Goal: Task Accomplishment & Management: Complete application form

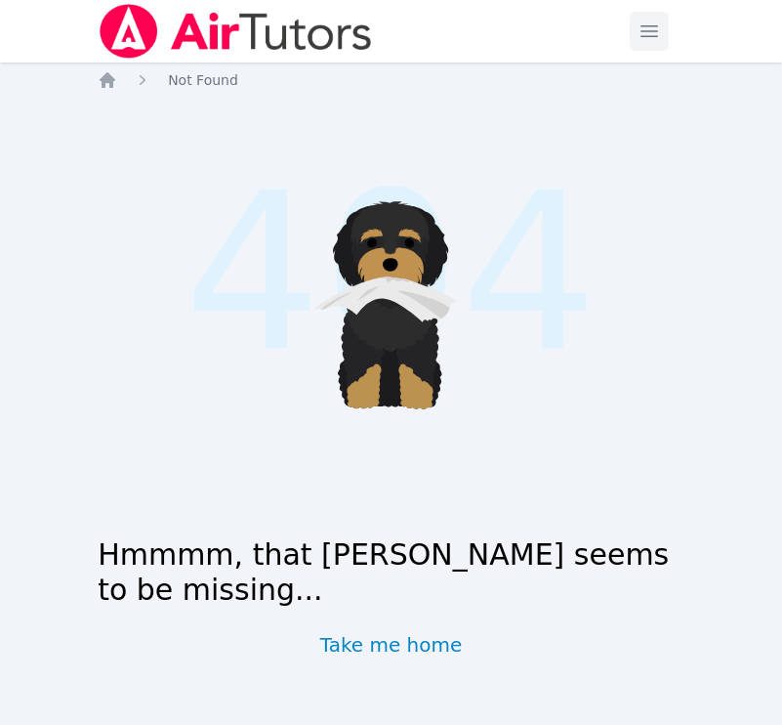
click at [661, 28] on span "button" at bounding box center [649, 31] width 43 height 43
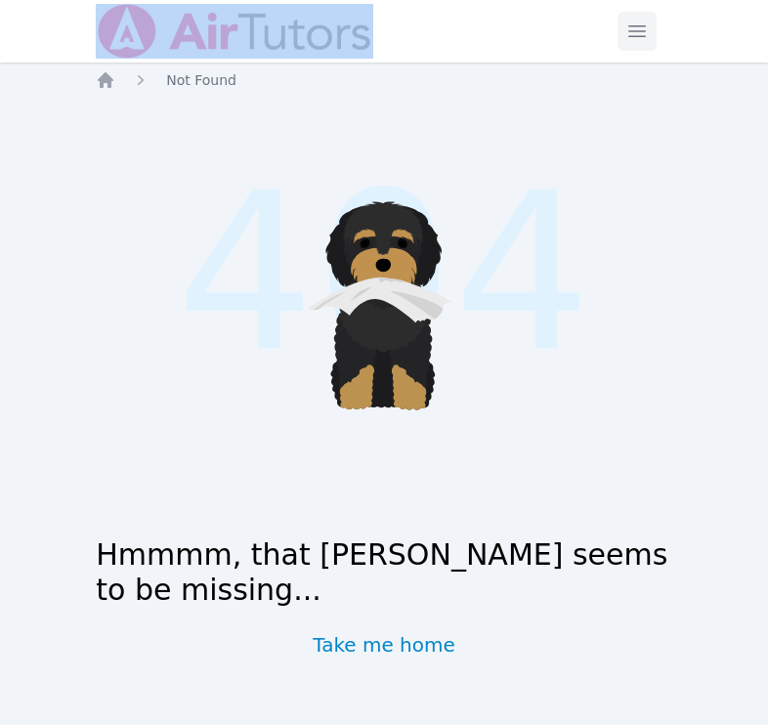
click at [661, 28] on div "Open main menu" at bounding box center [648, 31] width 62 height 62
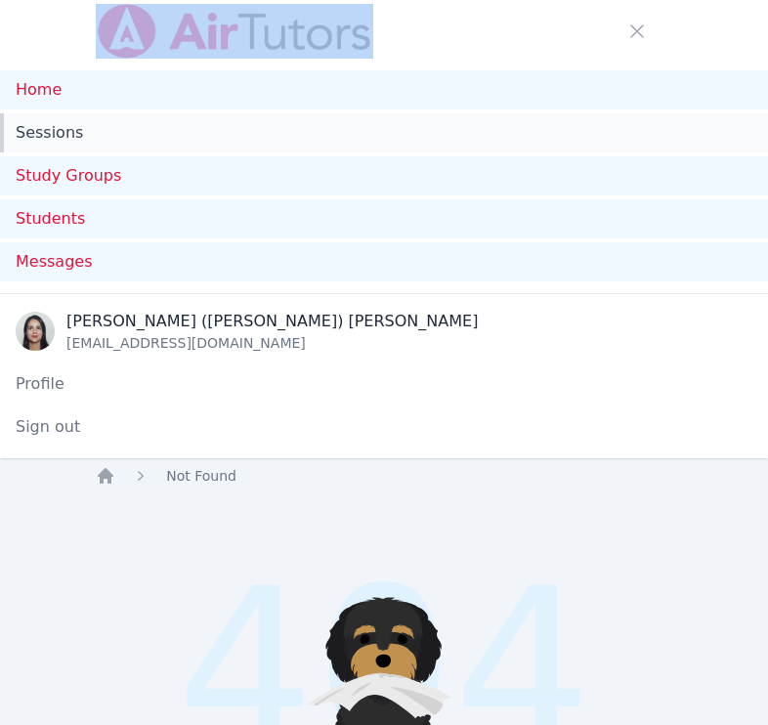
click at [72, 128] on link "Sessions" at bounding box center [384, 132] width 768 height 39
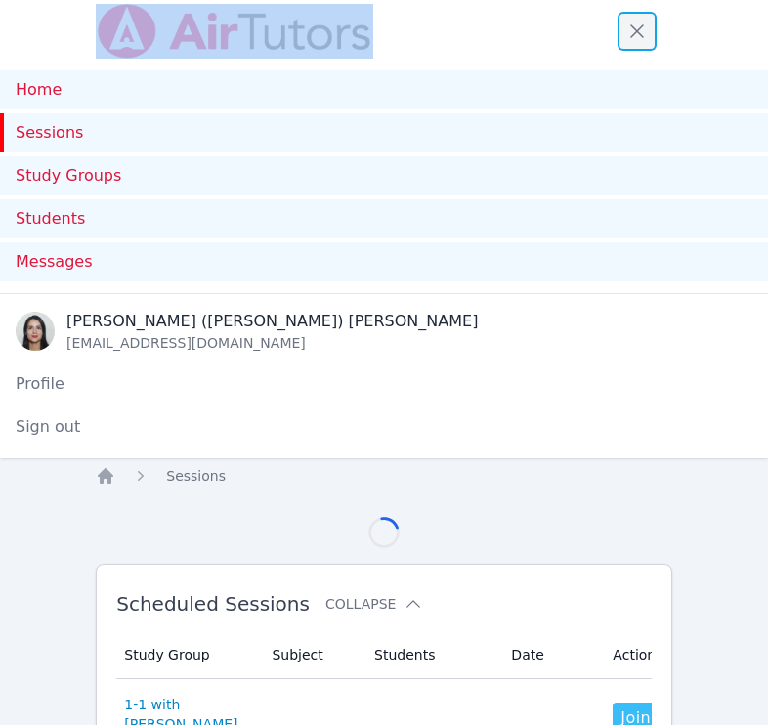
click at [630, 27] on span "button" at bounding box center [636, 31] width 43 height 43
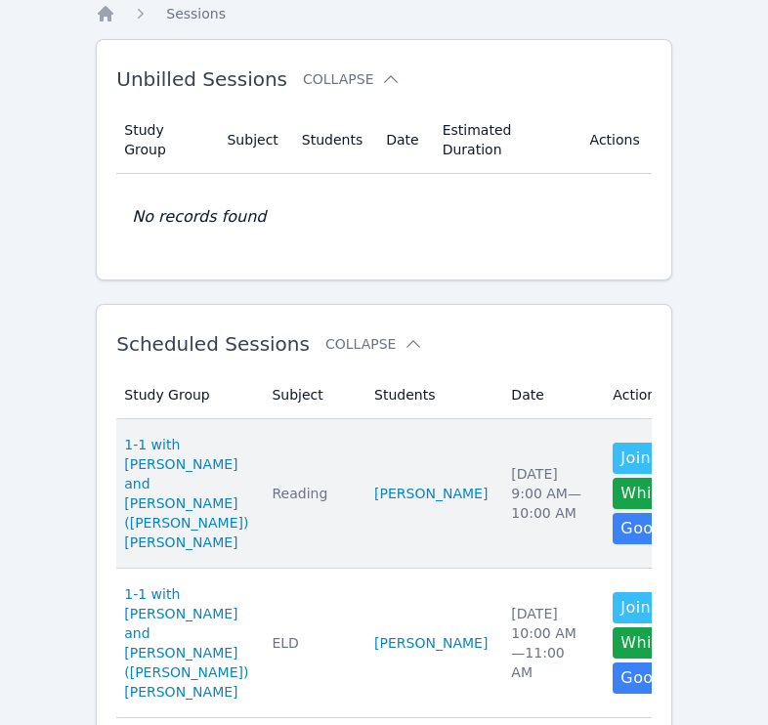
scroll to position [107, 0]
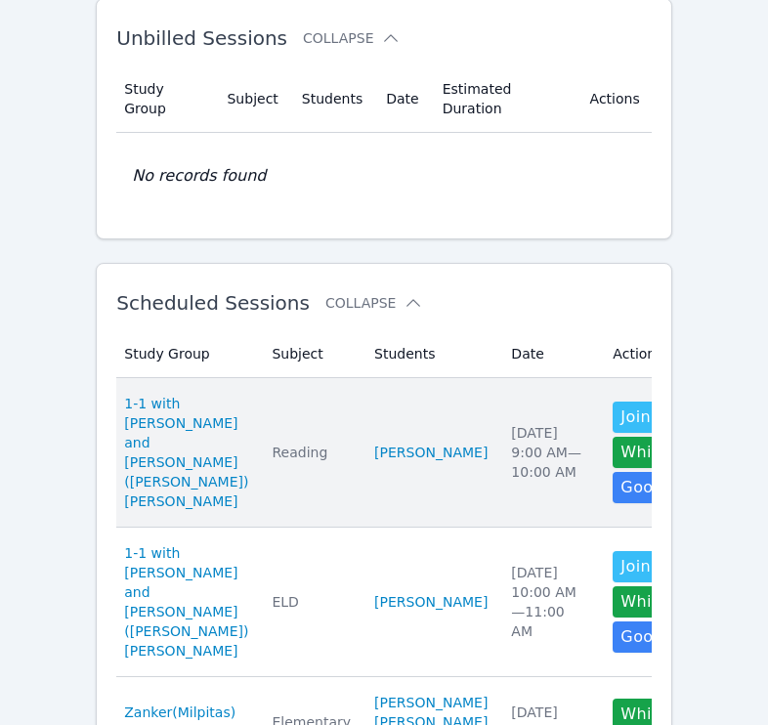
click at [319, 379] on td "Subject Reading" at bounding box center [311, 452] width 103 height 149
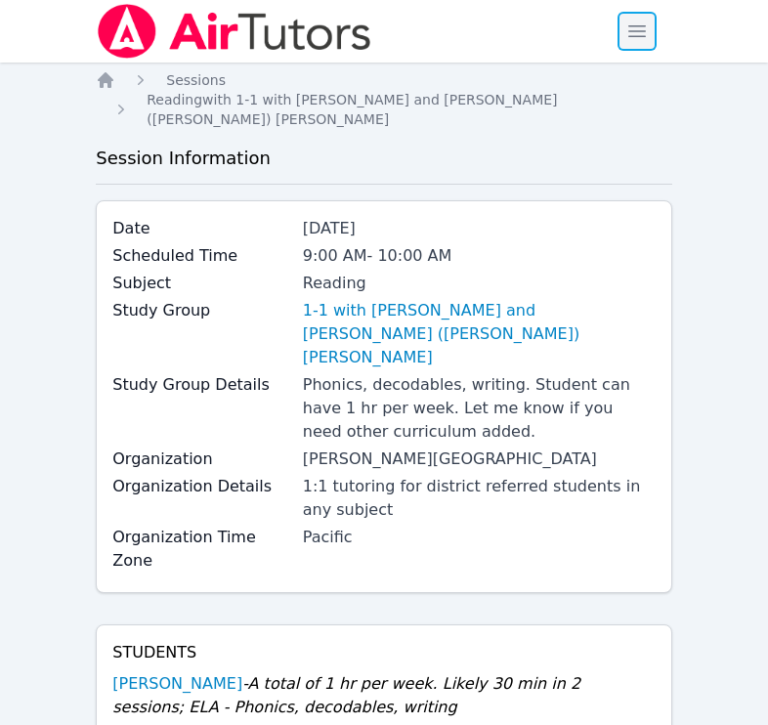
click at [634, 32] on span "button" at bounding box center [636, 31] width 43 height 43
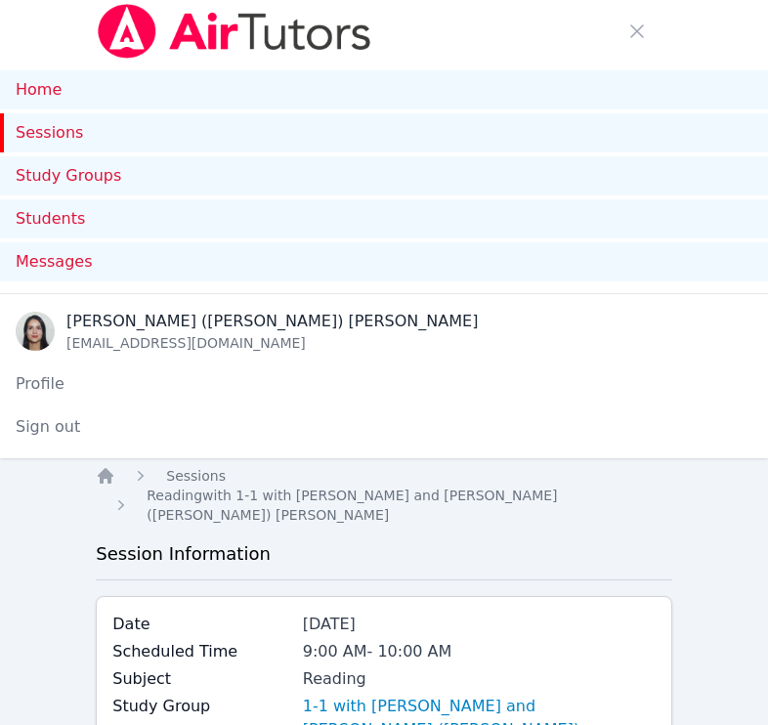
click at [50, 145] on link "Sessions" at bounding box center [384, 132] width 768 height 39
click at [645, 37] on span "button" at bounding box center [636, 31] width 43 height 43
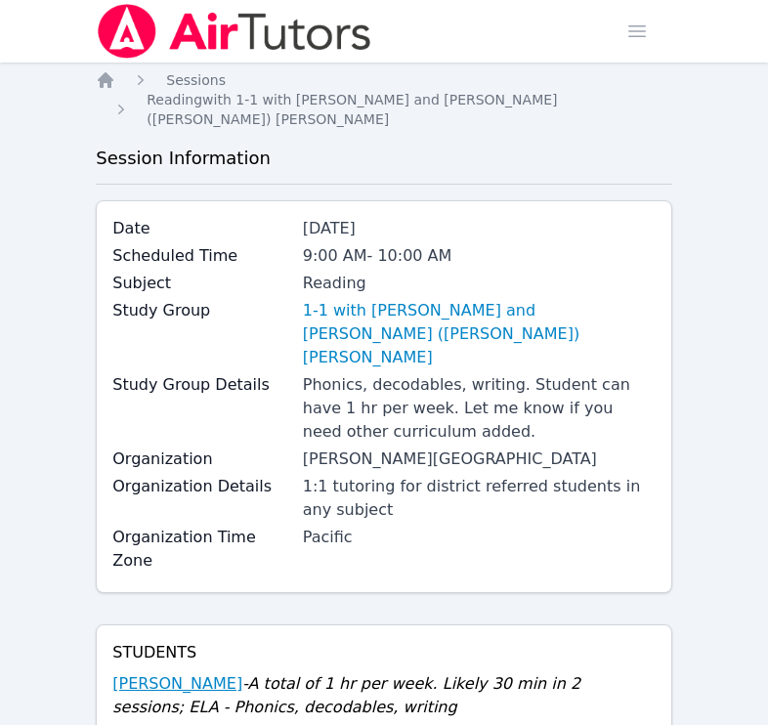
click at [185, 672] on link "Dante Valdes Alzamora" at bounding box center [177, 683] width 130 height 23
click at [231, 672] on link "Dante Valdes Alzamora" at bounding box center [177, 683] width 130 height 23
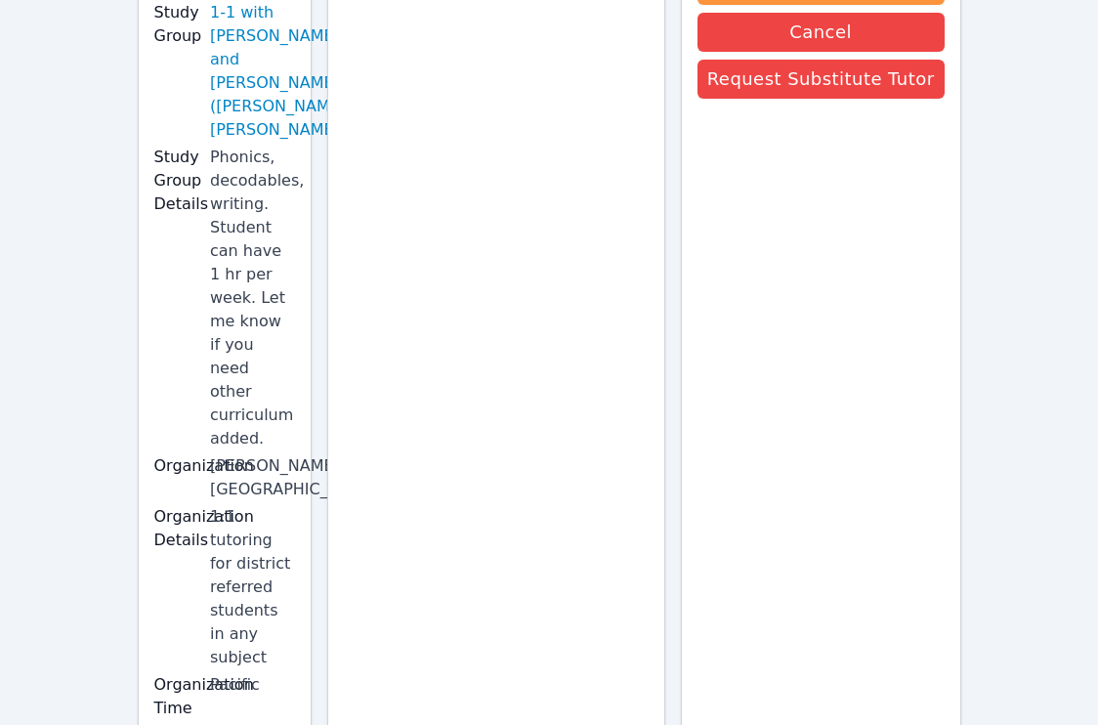
scroll to position [1072, 0]
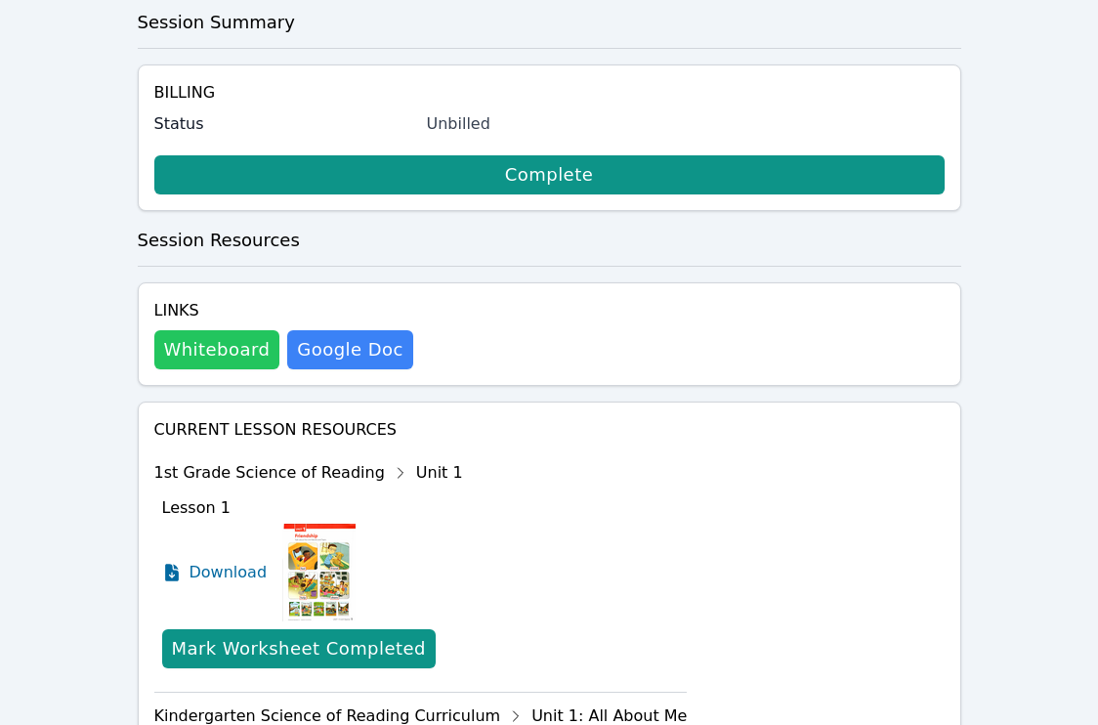
click at [202, 345] on button "Whiteboard" at bounding box center [217, 349] width 126 height 39
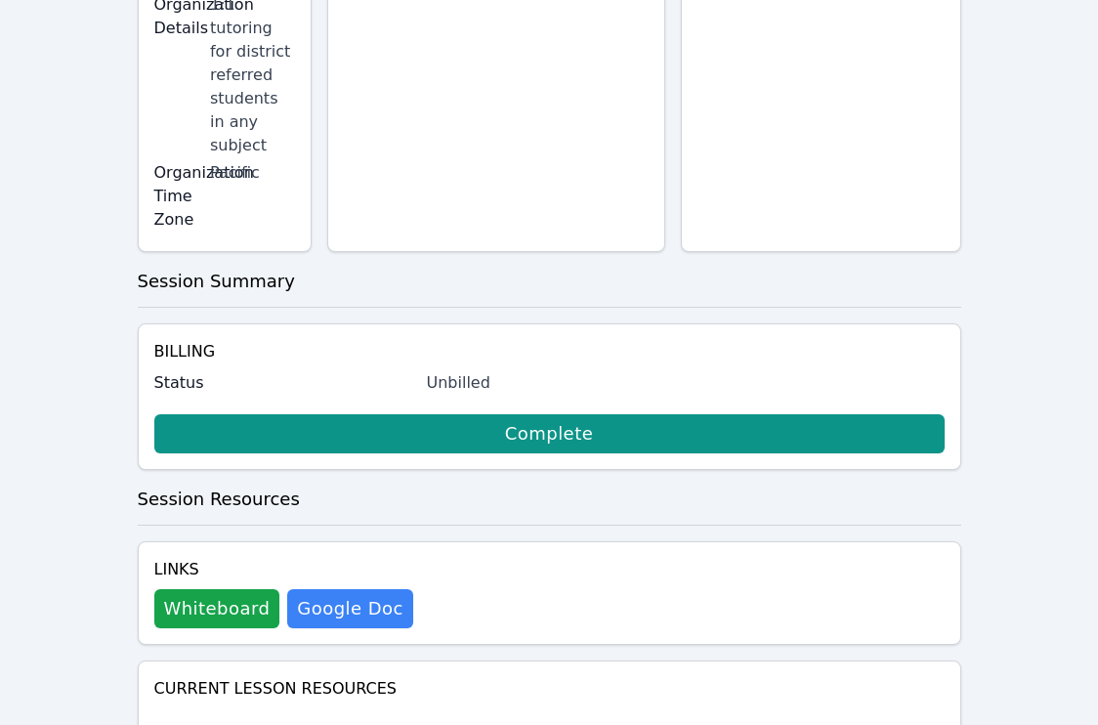
scroll to position [0, 0]
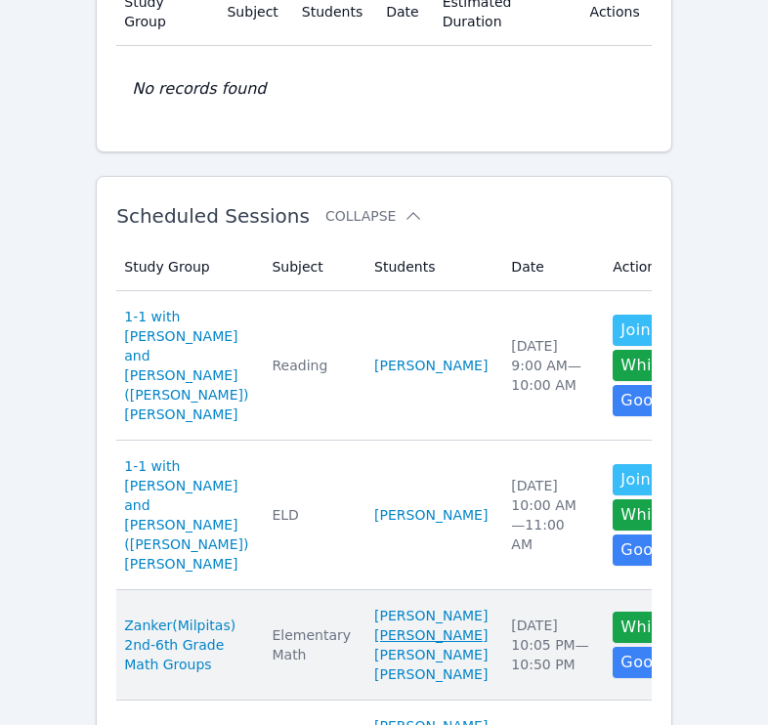
scroll to position [318, 0]
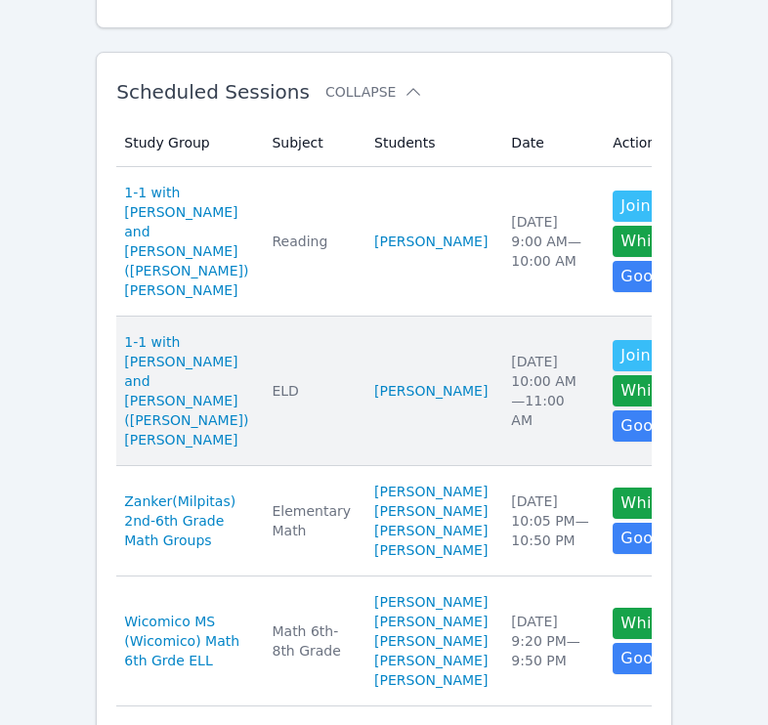
click at [302, 333] on td "Subject ELD" at bounding box center [311, 390] width 103 height 149
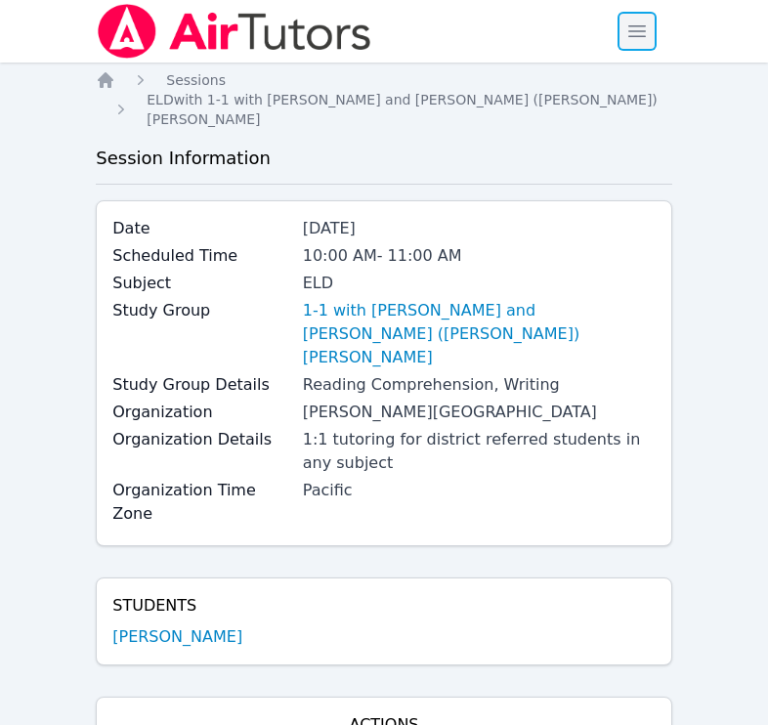
click at [633, 37] on span "button" at bounding box center [636, 31] width 43 height 43
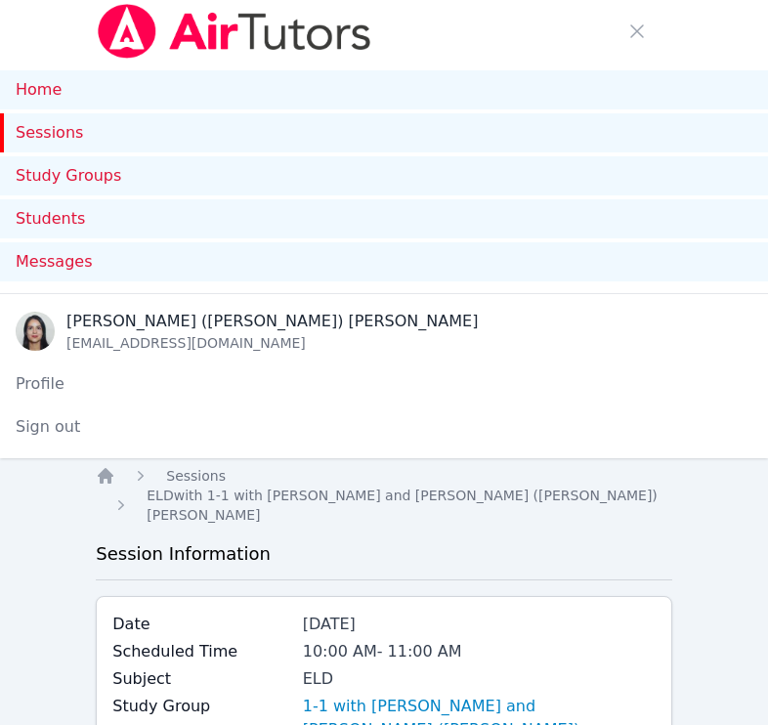
drag, startPoint x: 54, startPoint y: 133, endPoint x: 115, endPoint y: 122, distance: 62.4
click at [54, 133] on link "Sessions" at bounding box center [384, 132] width 768 height 39
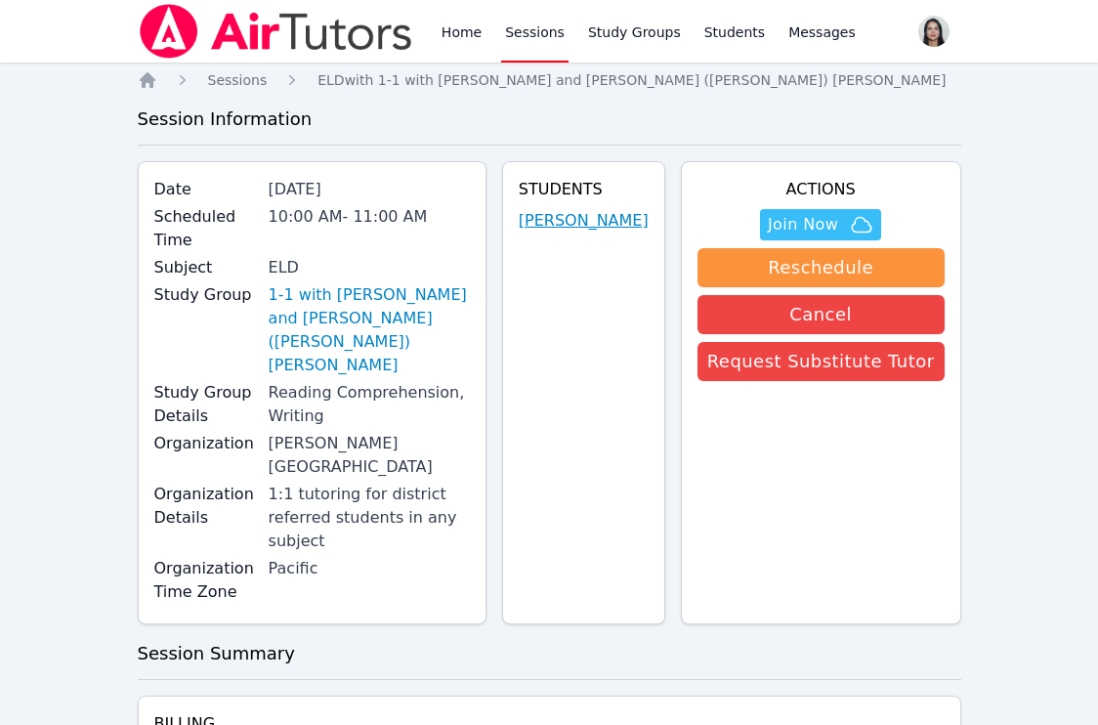
click at [542, 232] on link "Lucianna Valdez Alzamora" at bounding box center [584, 220] width 130 height 23
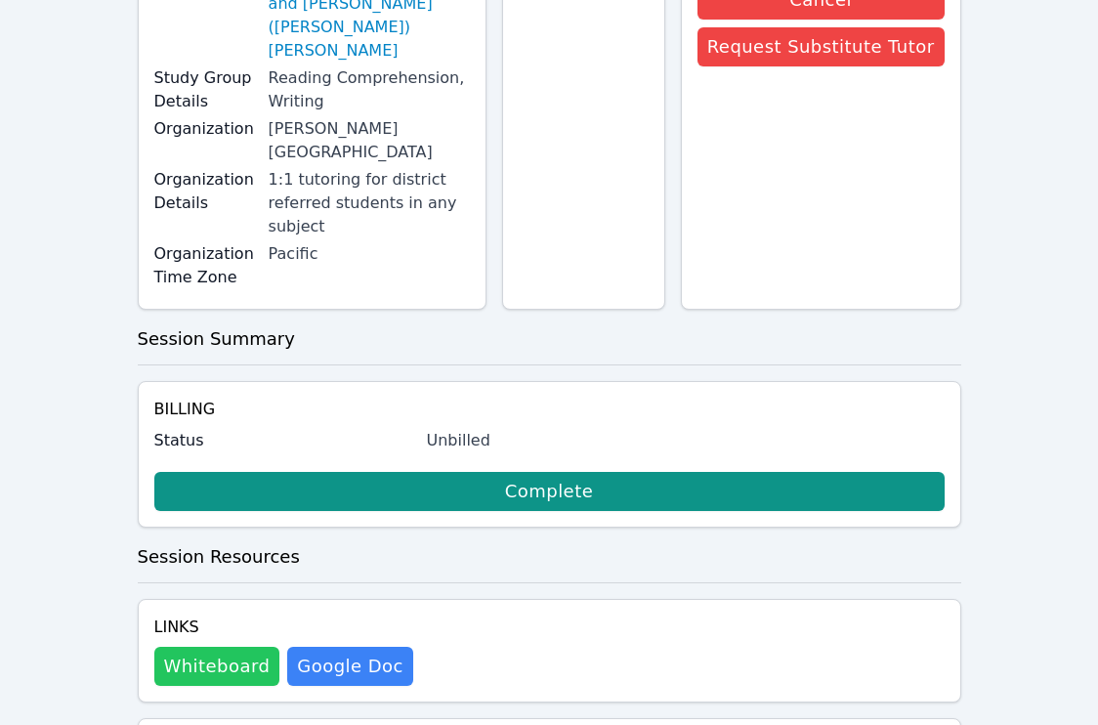
click at [244, 646] on button "Whiteboard" at bounding box center [217, 665] width 126 height 39
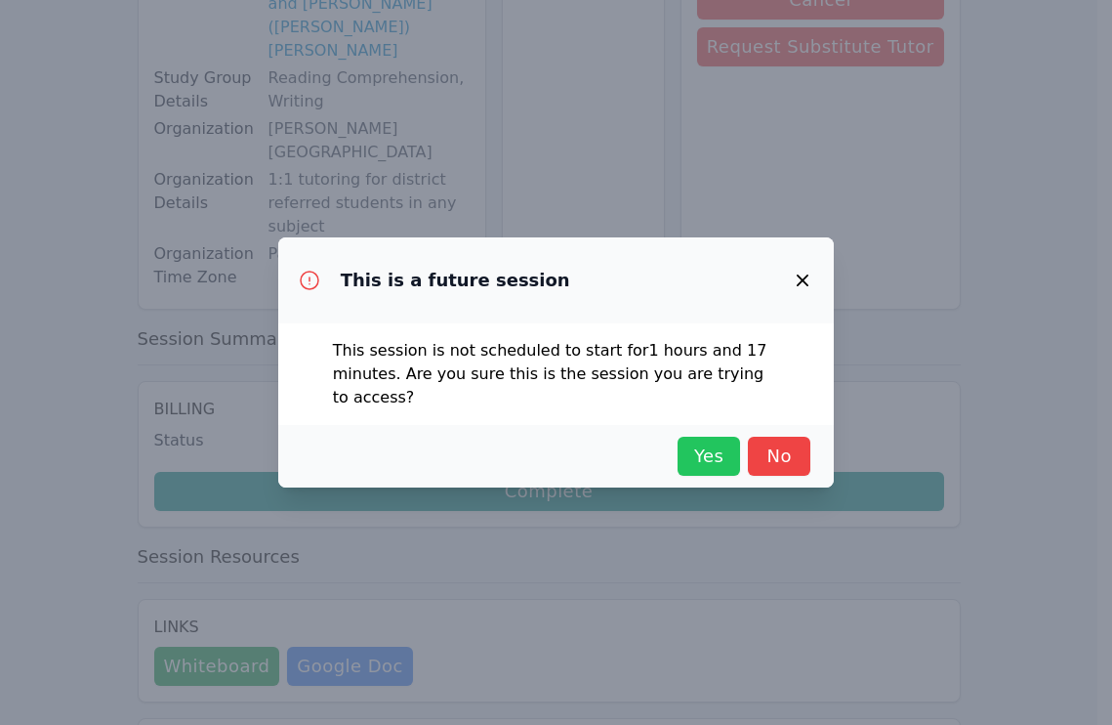
click at [693, 460] on span "Yes" at bounding box center [708, 455] width 43 height 27
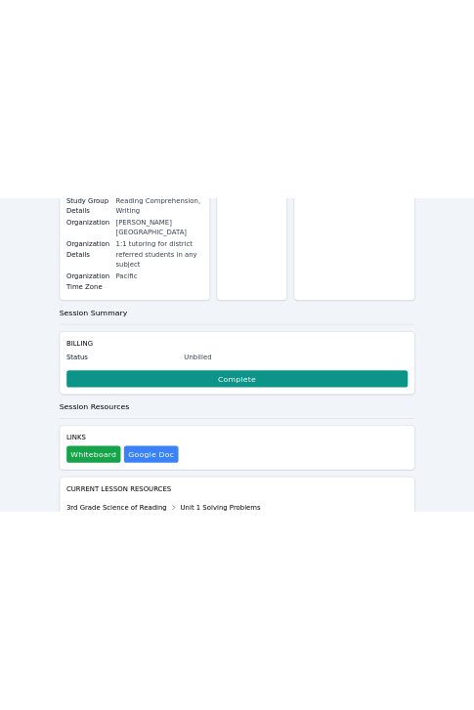
scroll to position [612, 0]
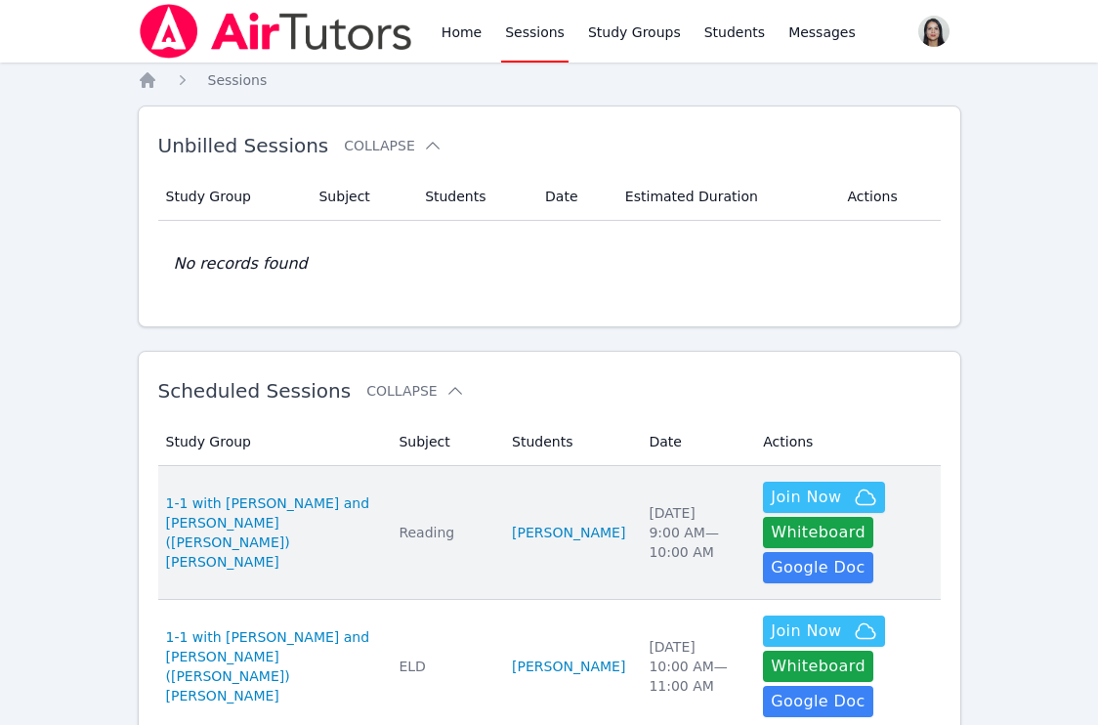
click at [471, 497] on td "Subject Reading" at bounding box center [443, 533] width 113 height 134
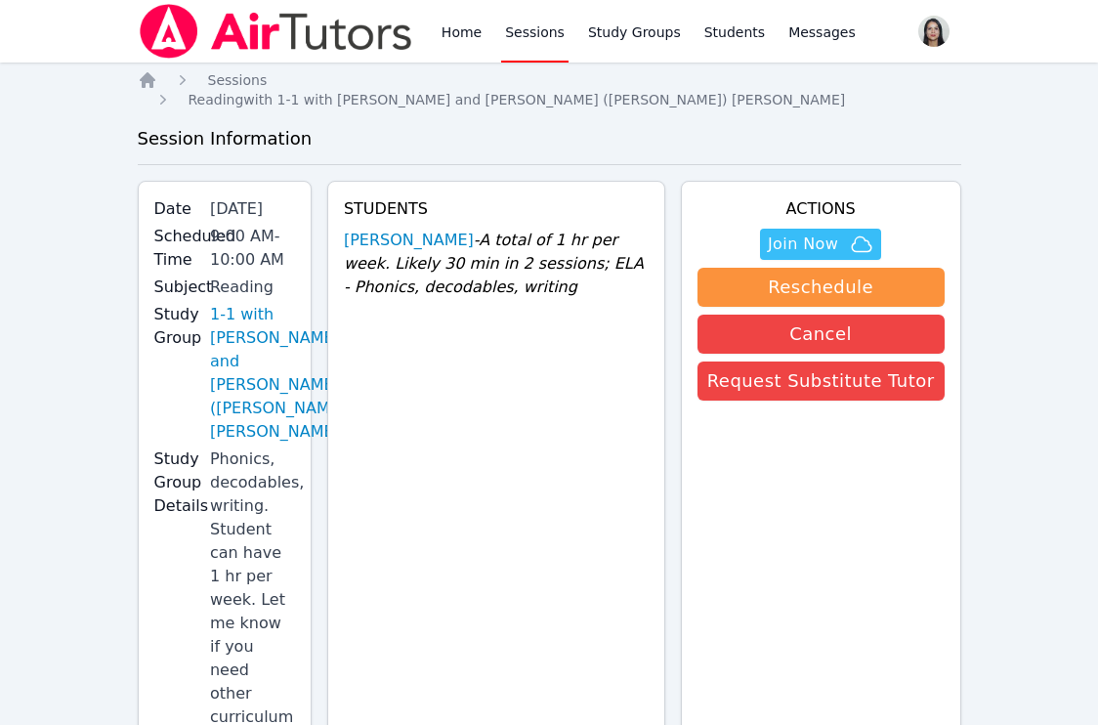
click at [519, 26] on link "Sessions" at bounding box center [534, 31] width 67 height 62
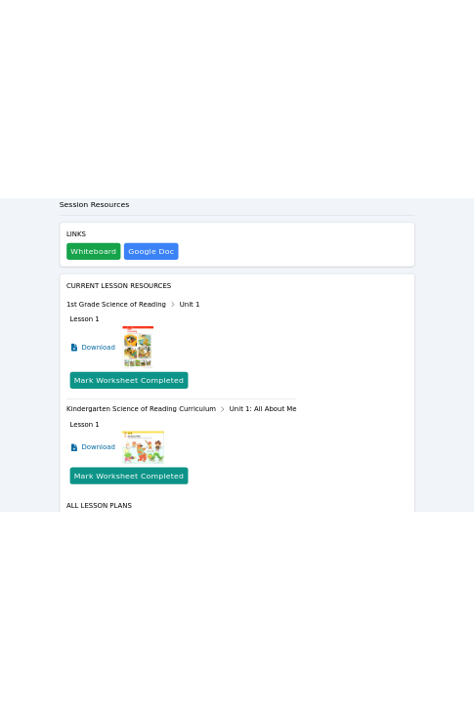
scroll to position [1410, 0]
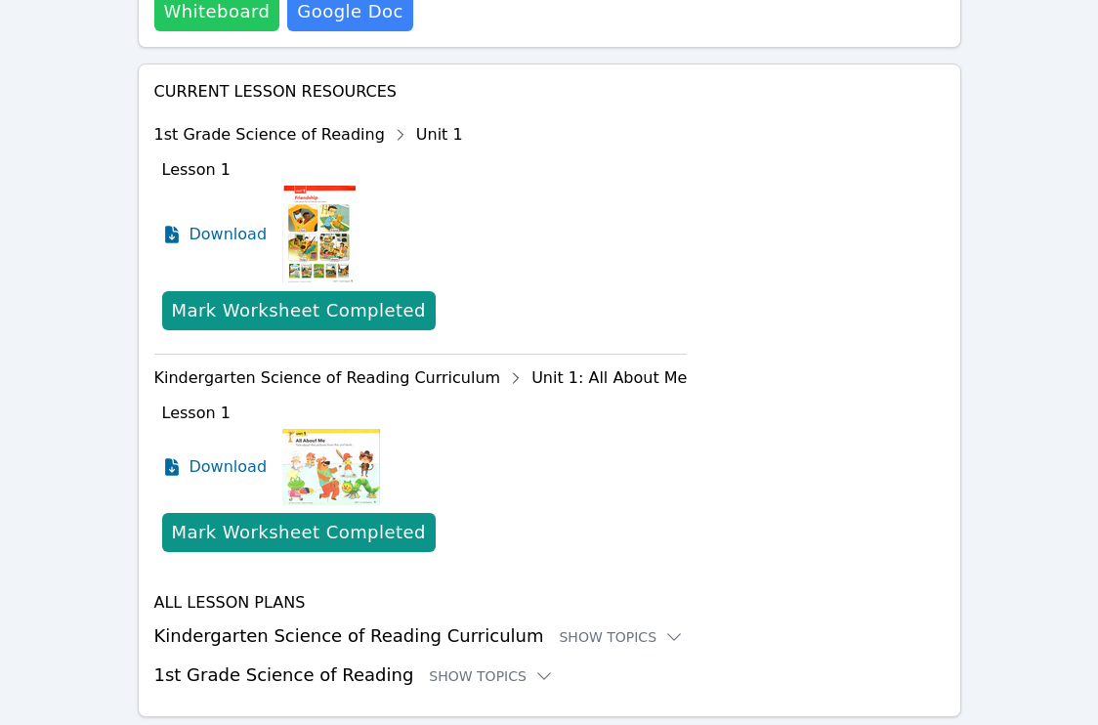
click at [225, 27] on button "Whiteboard" at bounding box center [217, 11] width 126 height 39
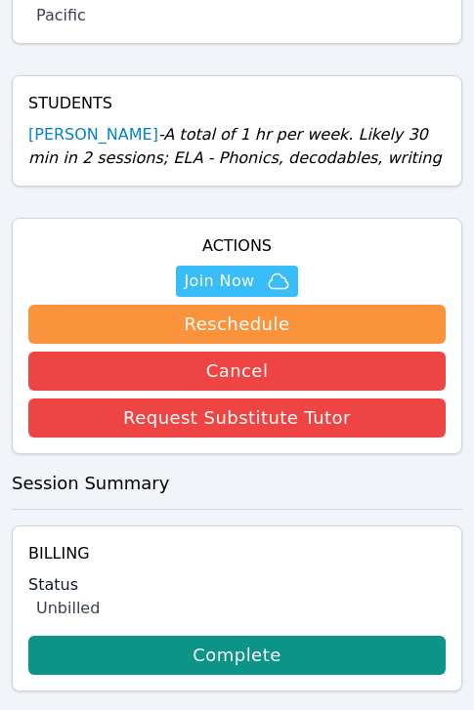
scroll to position [534, 0]
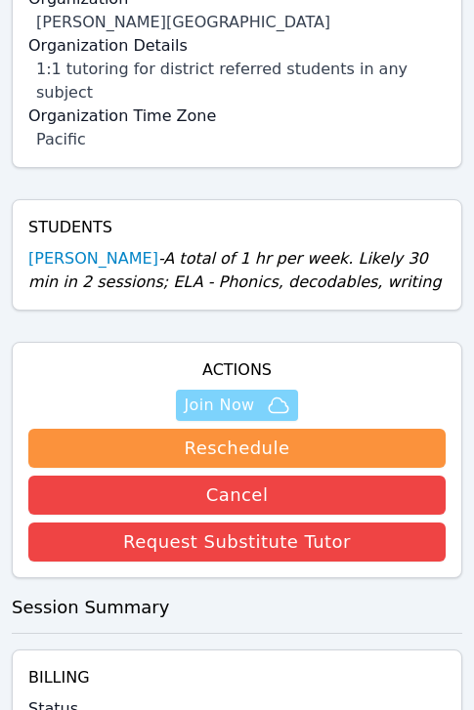
click at [212, 394] on span "Join Now" at bounding box center [219, 405] width 70 height 23
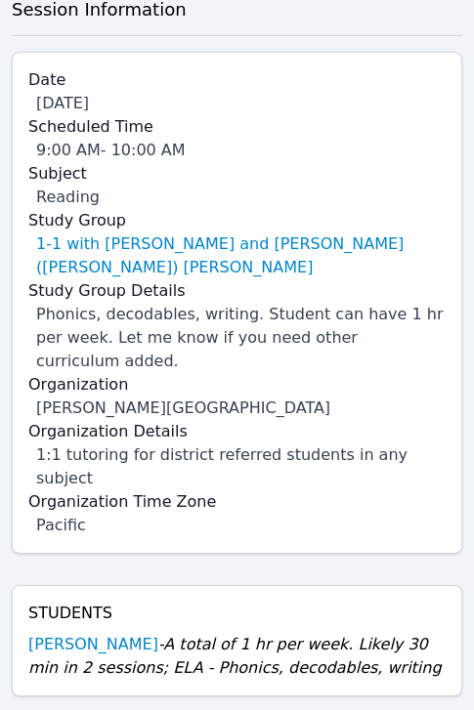
scroll to position [0, 0]
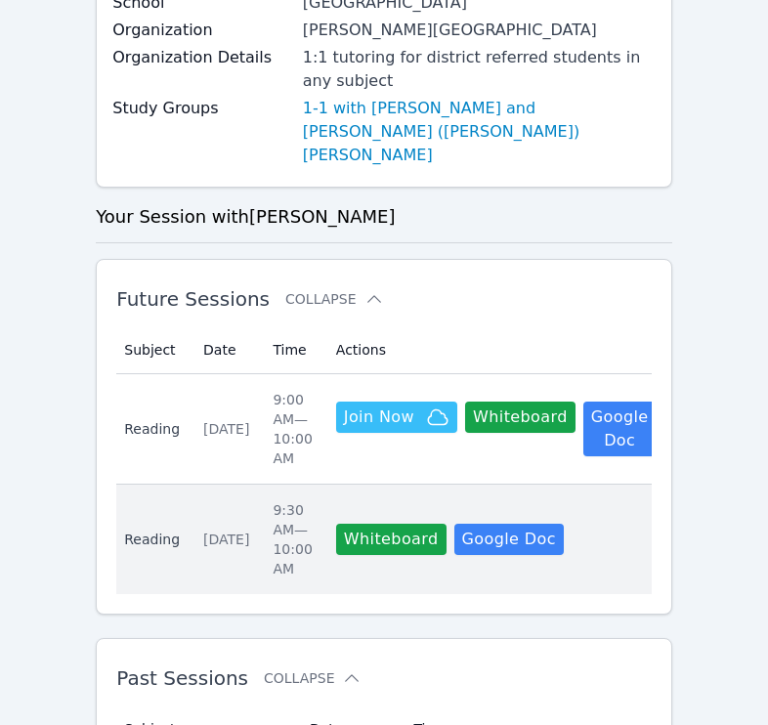
scroll to position [862, 0]
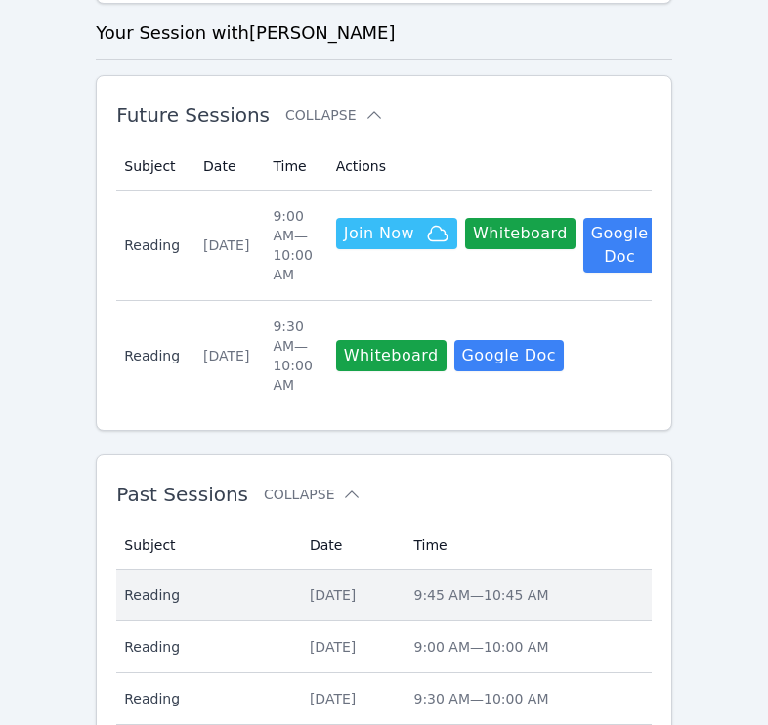
click at [385, 585] on div "[DATE]" at bounding box center [350, 595] width 81 height 20
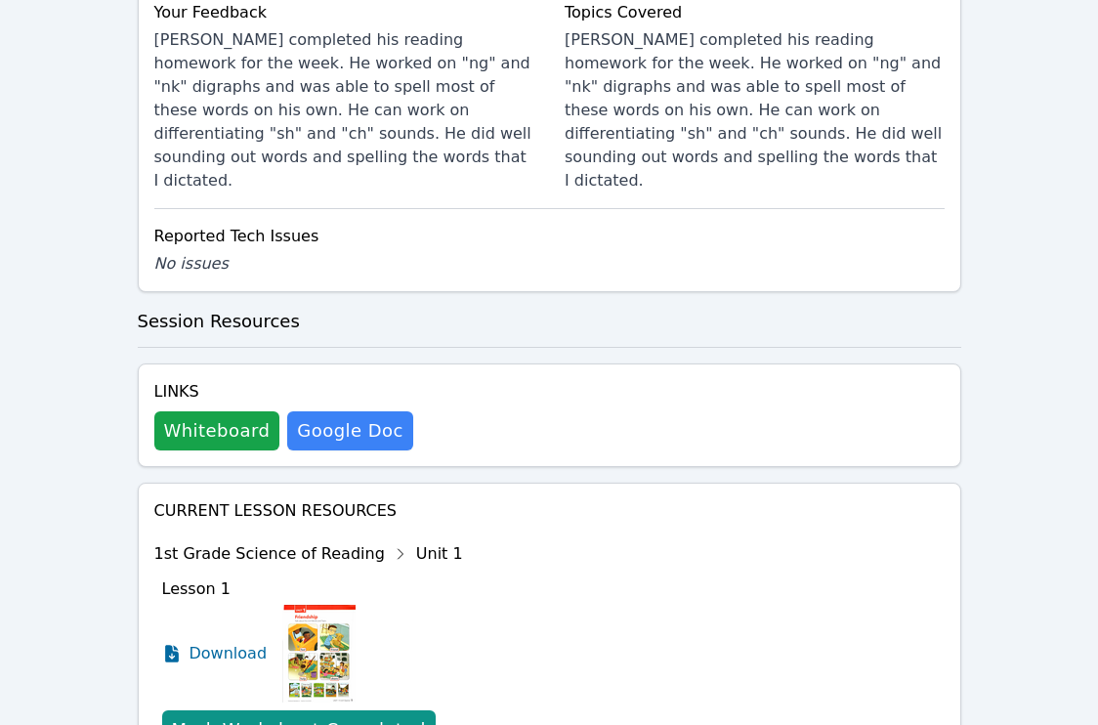
scroll to position [1448, 0]
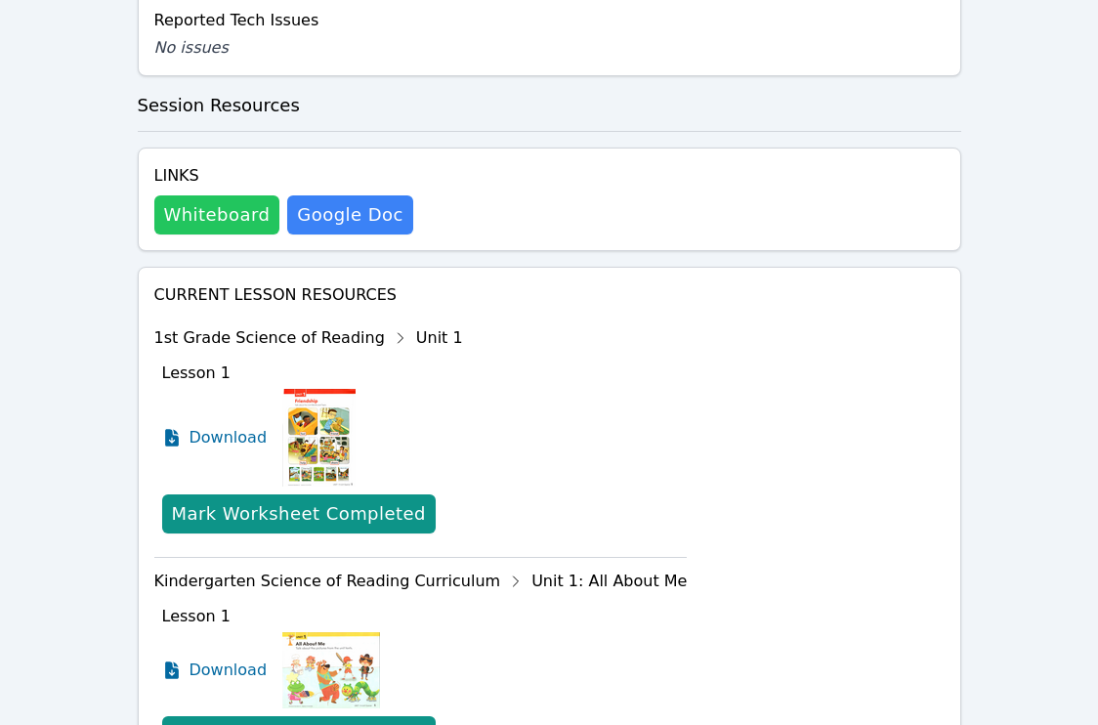
click at [221, 195] on button "Whiteboard" at bounding box center [217, 214] width 126 height 39
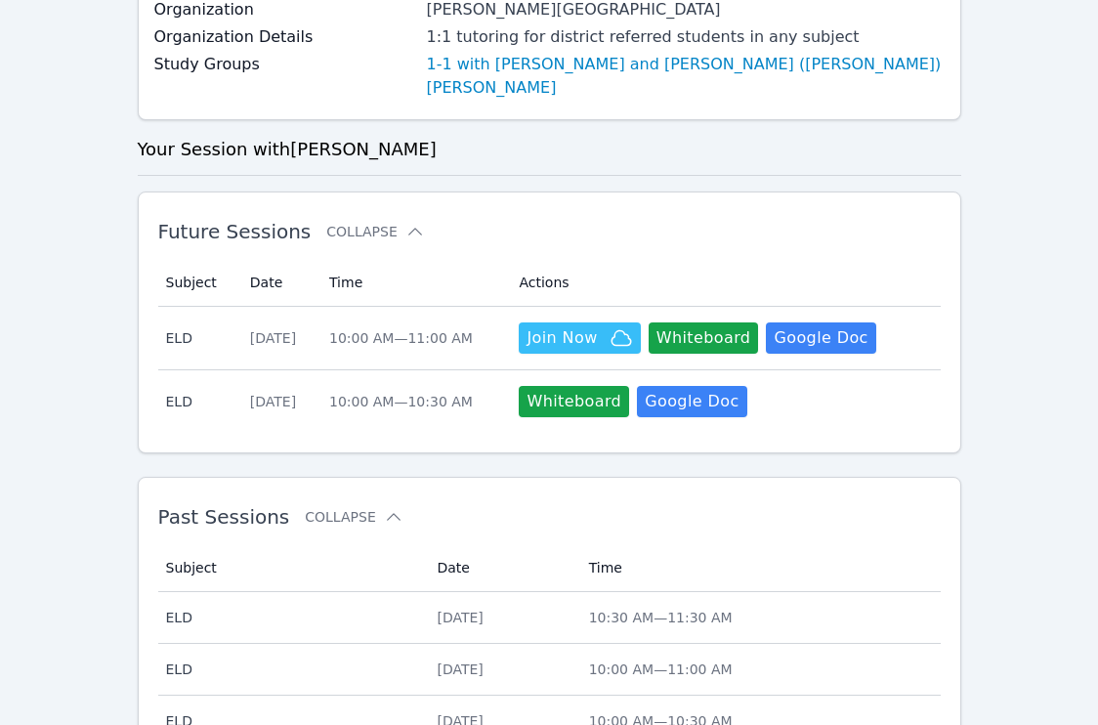
scroll to position [527, 0]
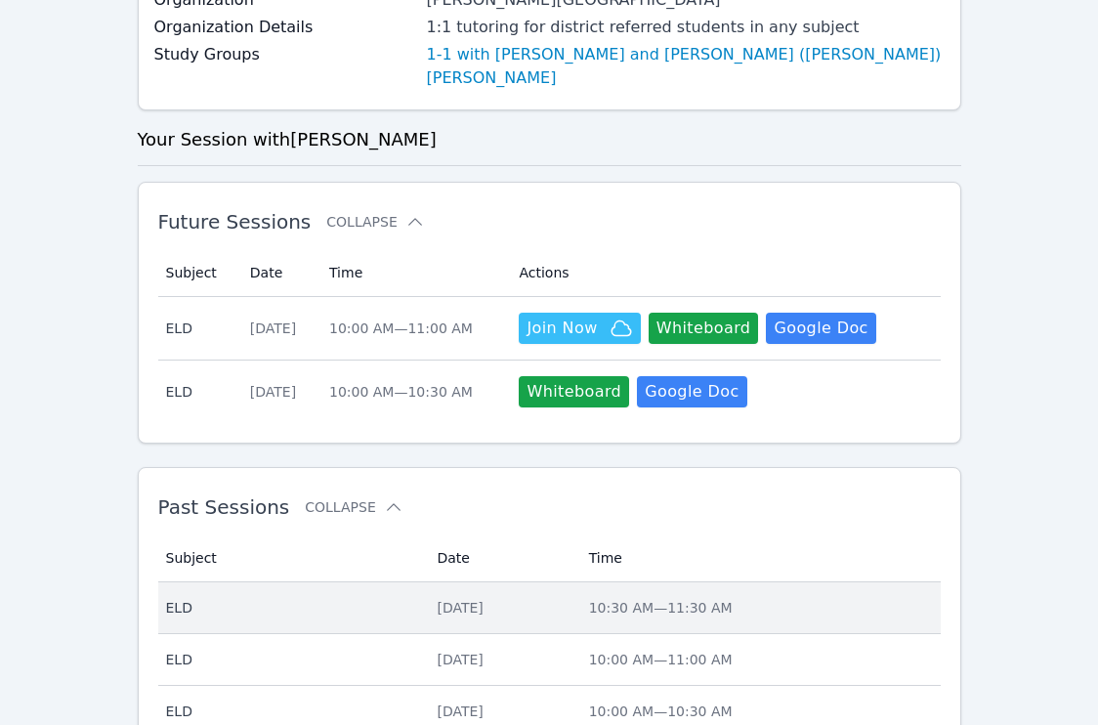
click at [559, 598] on div "[DATE]" at bounding box center [500, 608] width 128 height 20
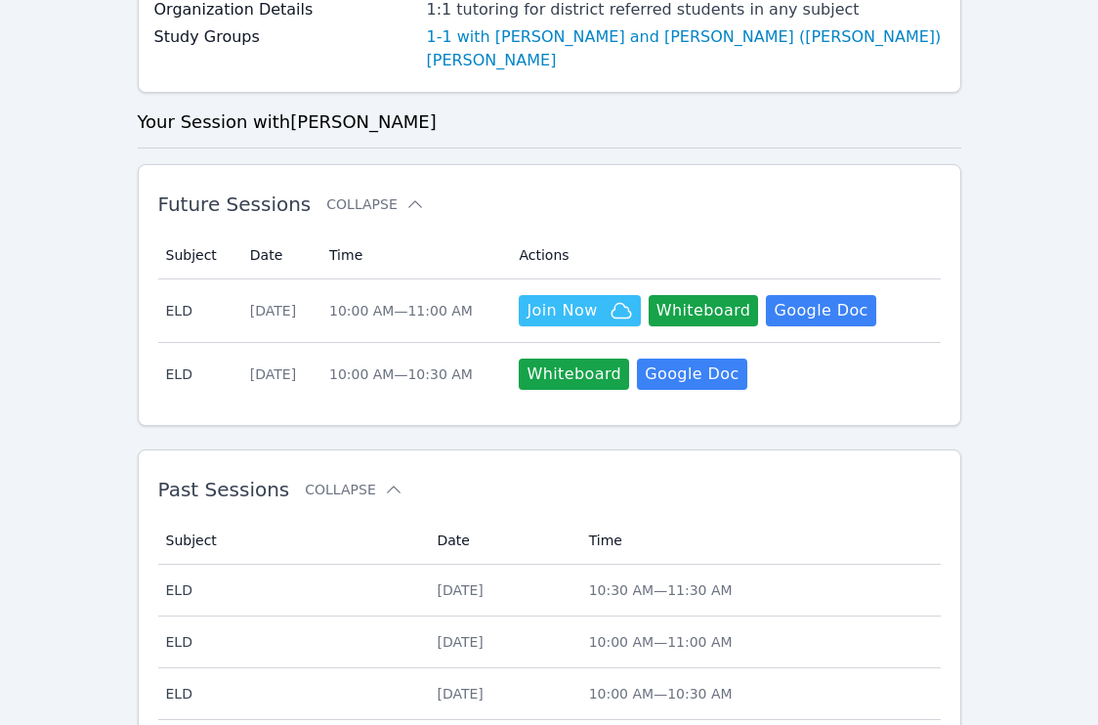
scroll to position [554, 0]
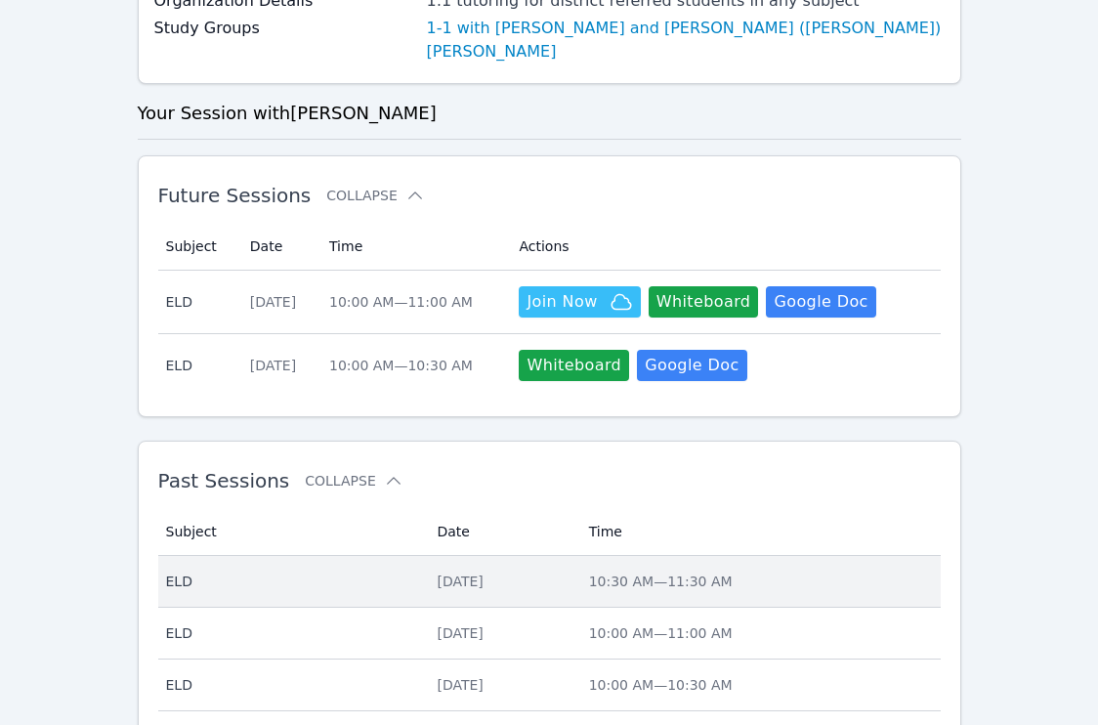
click at [564, 571] on div "[DATE]" at bounding box center [500, 581] width 128 height 20
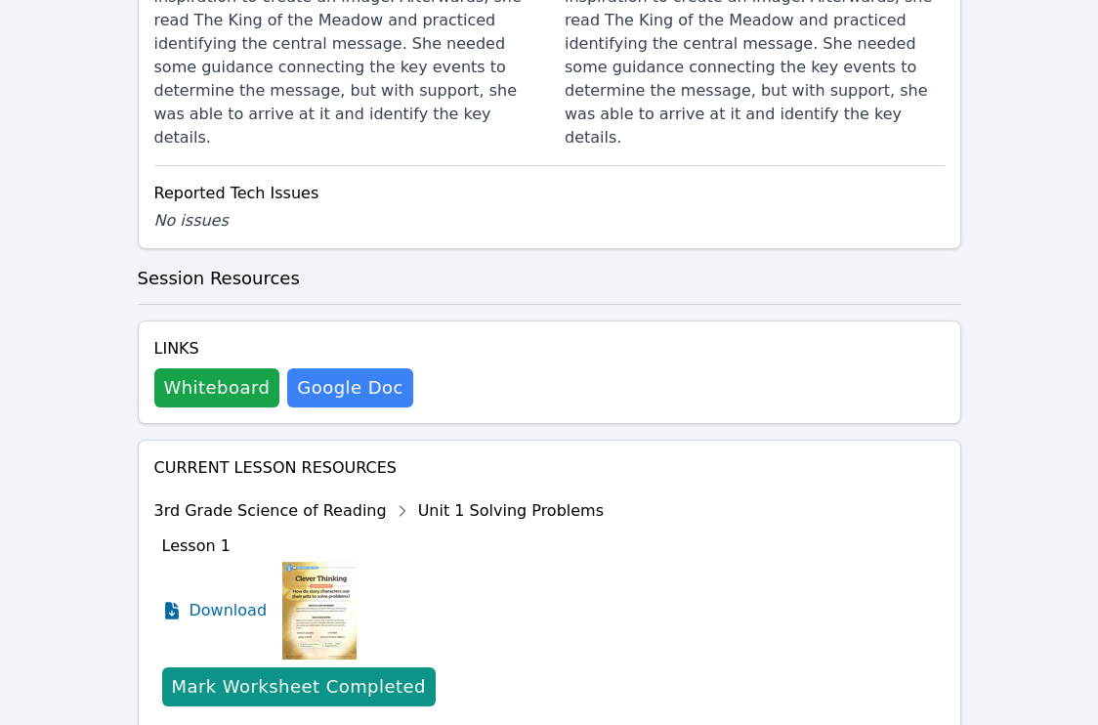
scroll to position [1211, 0]
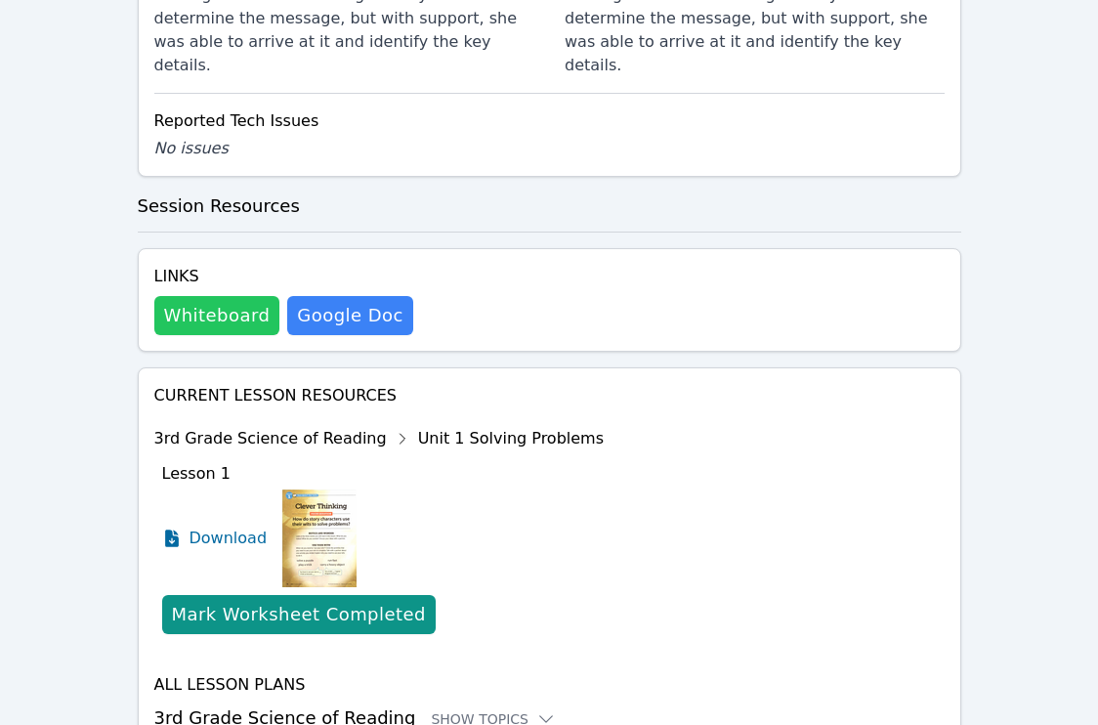
click at [217, 296] on button "Whiteboard" at bounding box center [217, 315] width 126 height 39
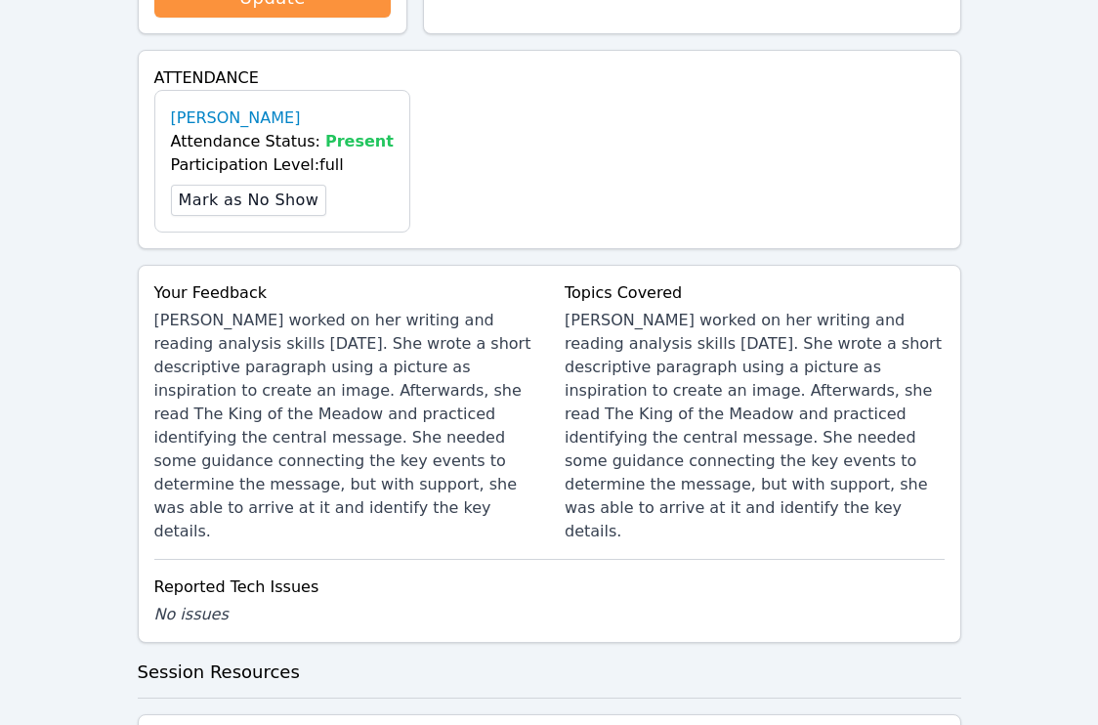
scroll to position [845, 0]
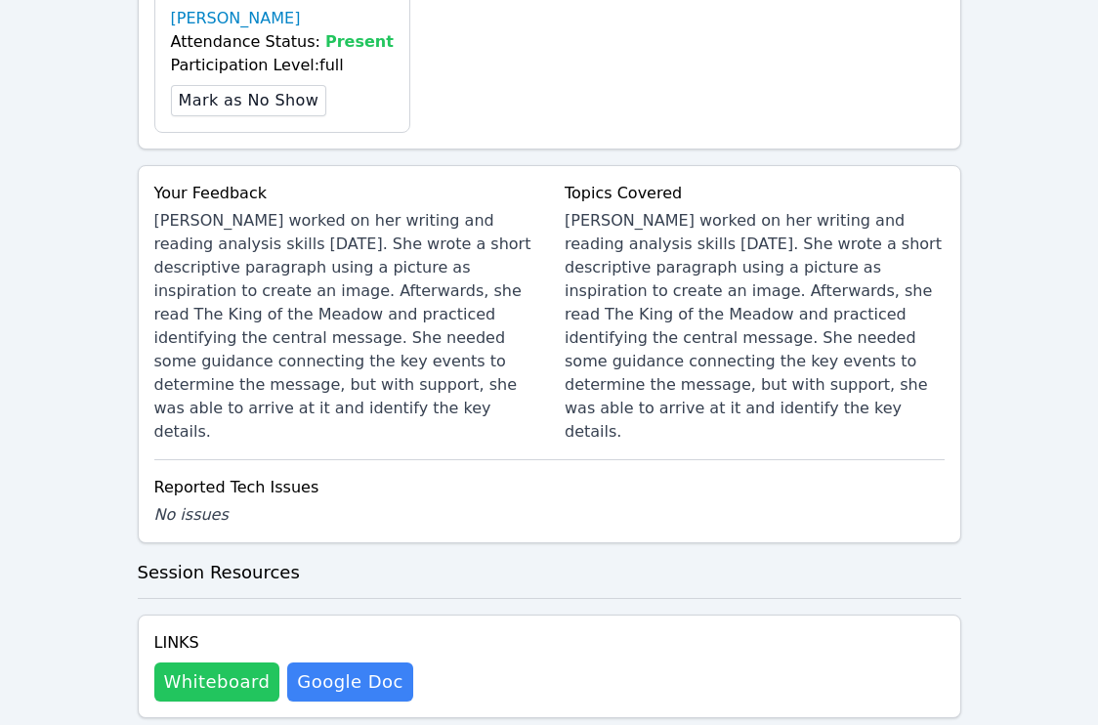
click at [199, 662] on button "Whiteboard" at bounding box center [217, 681] width 126 height 39
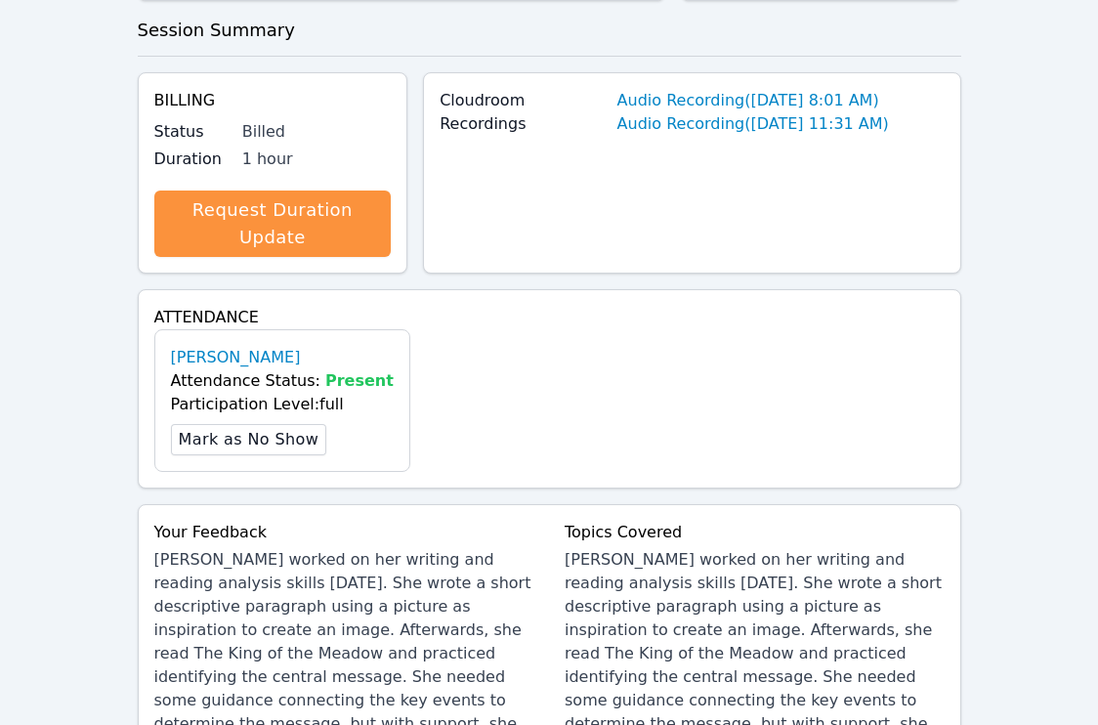
scroll to position [0, 0]
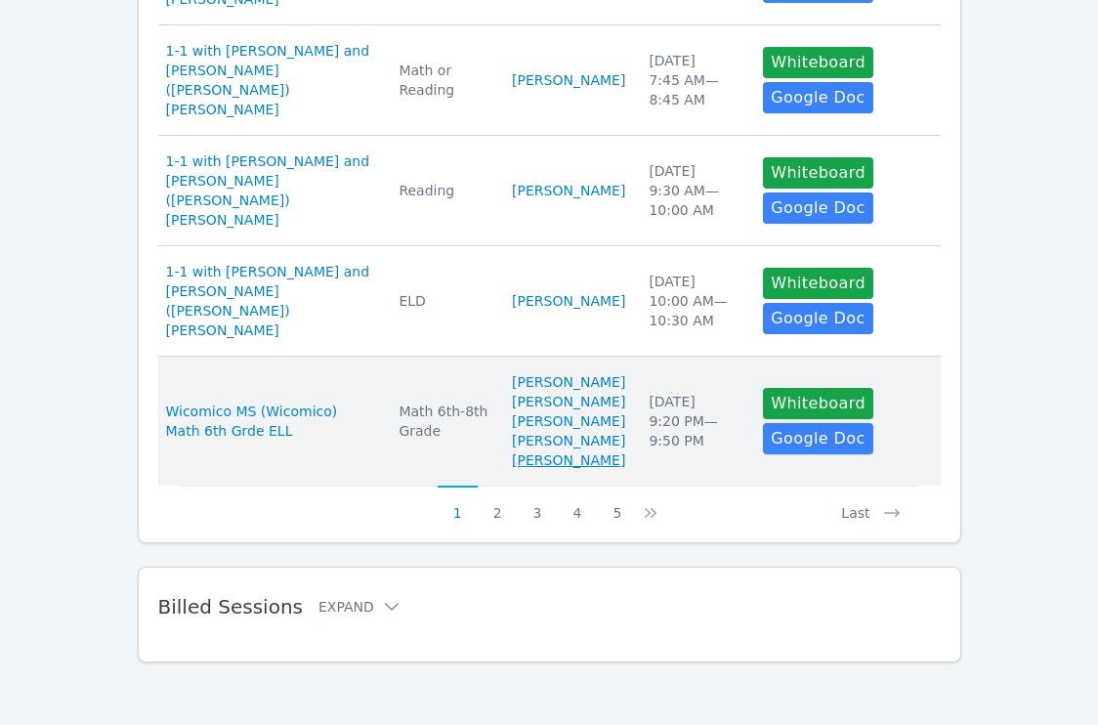
scroll to position [1415, 0]
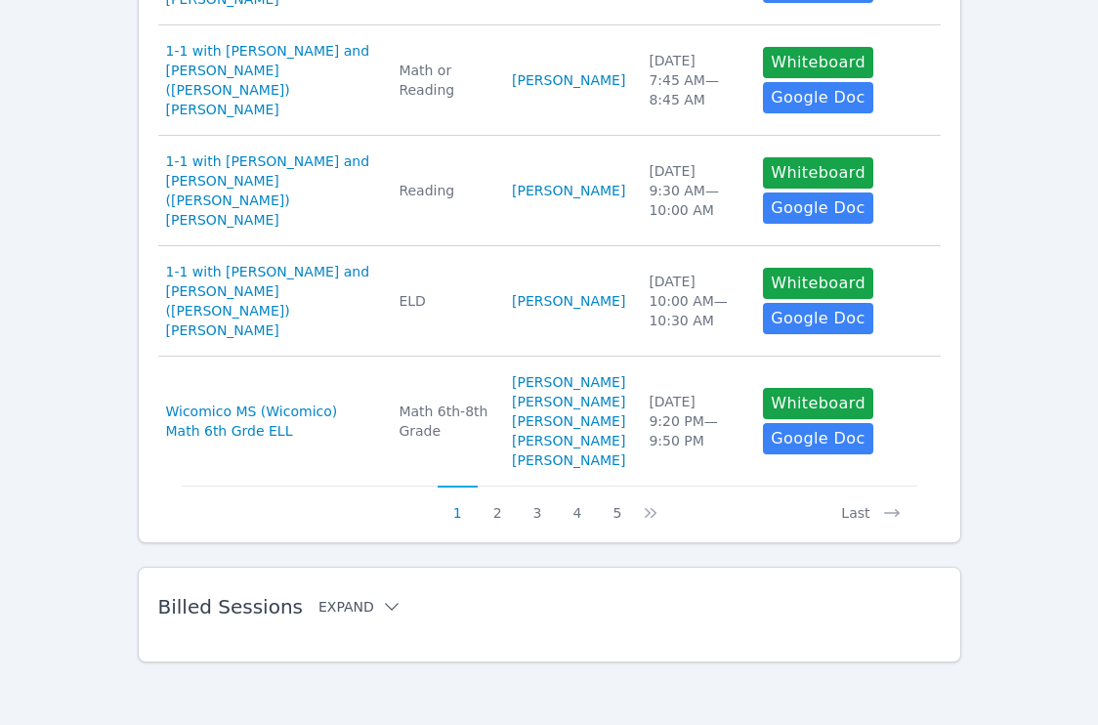
click at [357, 603] on button "Expand" at bounding box center [359, 607] width 83 height 20
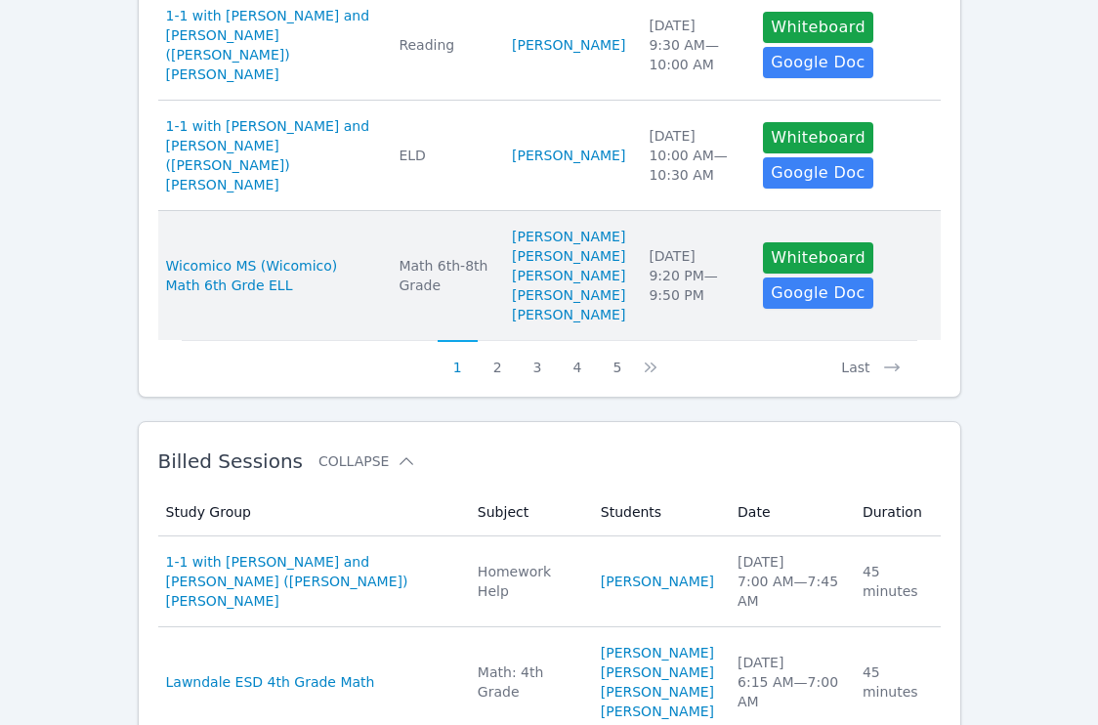
scroll to position [1327, 0]
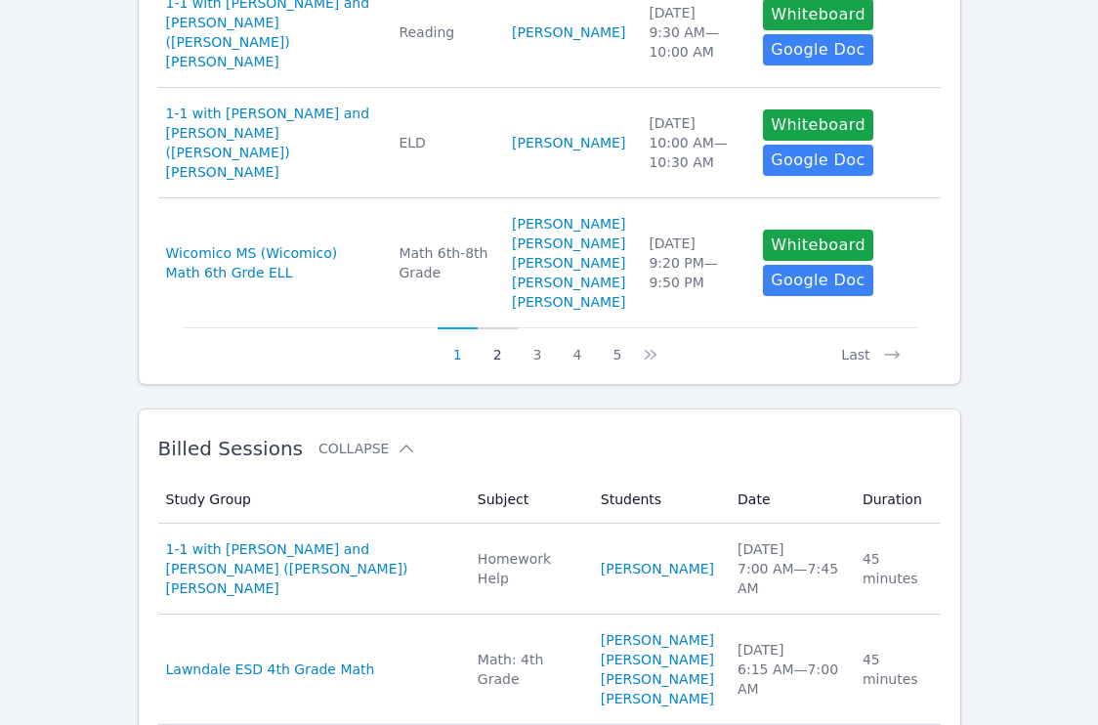
click at [497, 364] on button "2" at bounding box center [497, 345] width 40 height 37
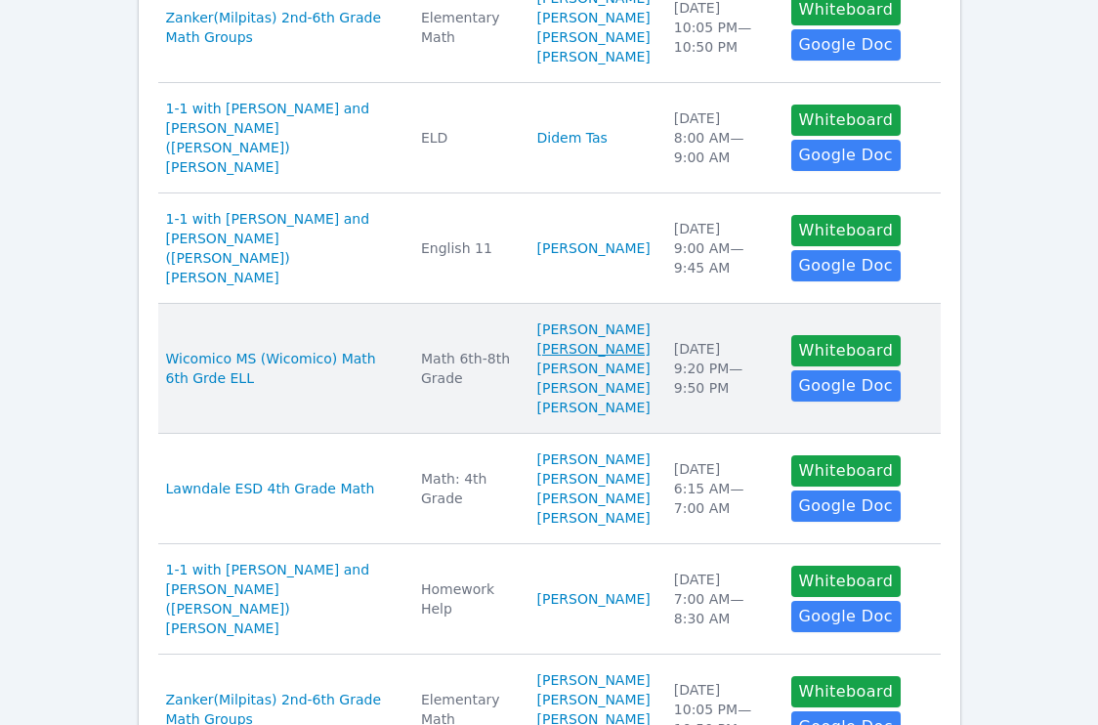
scroll to position [455, 0]
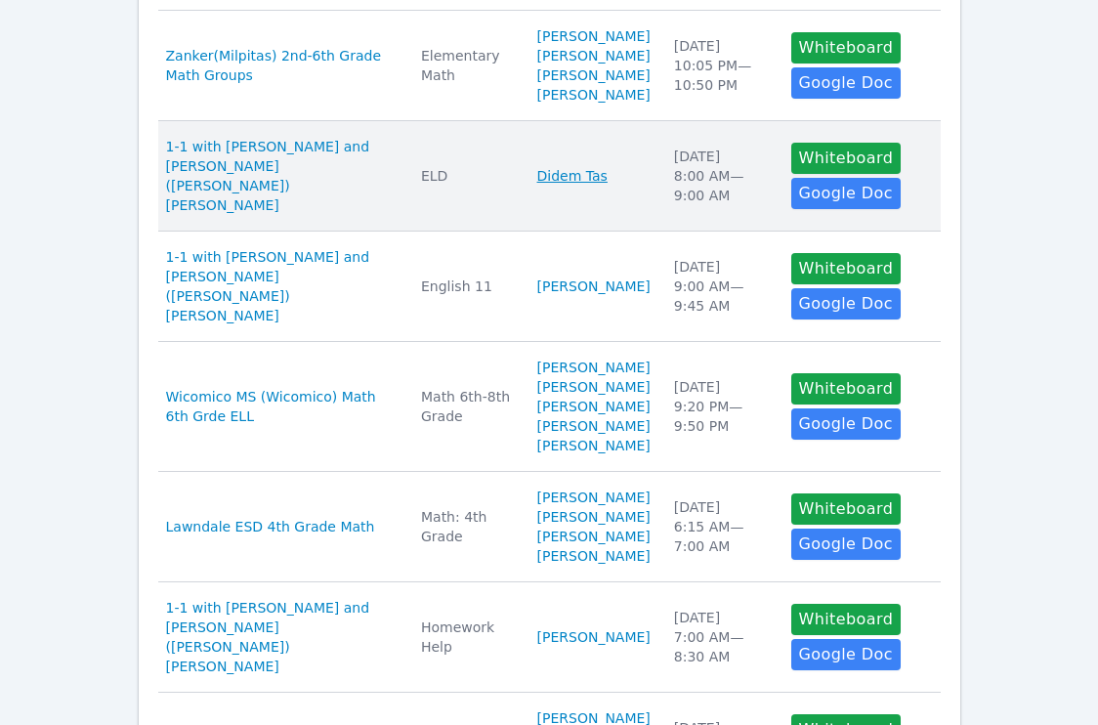
click at [554, 186] on link "Didem Tas" at bounding box center [572, 176] width 70 height 20
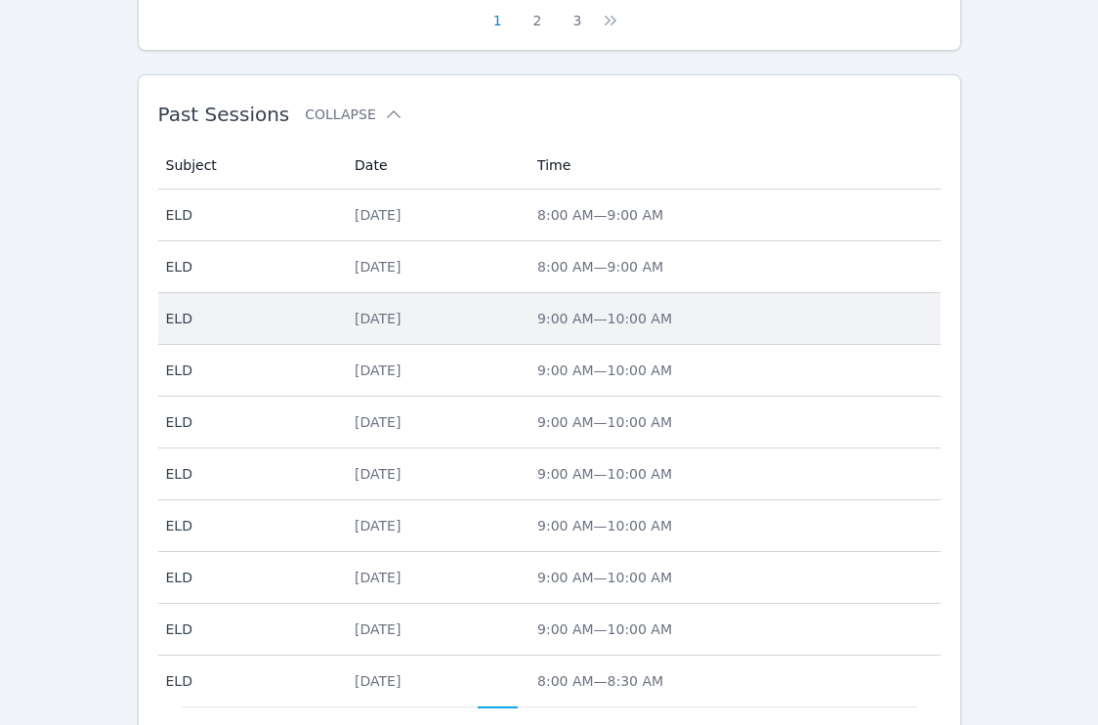
scroll to position [1392, 0]
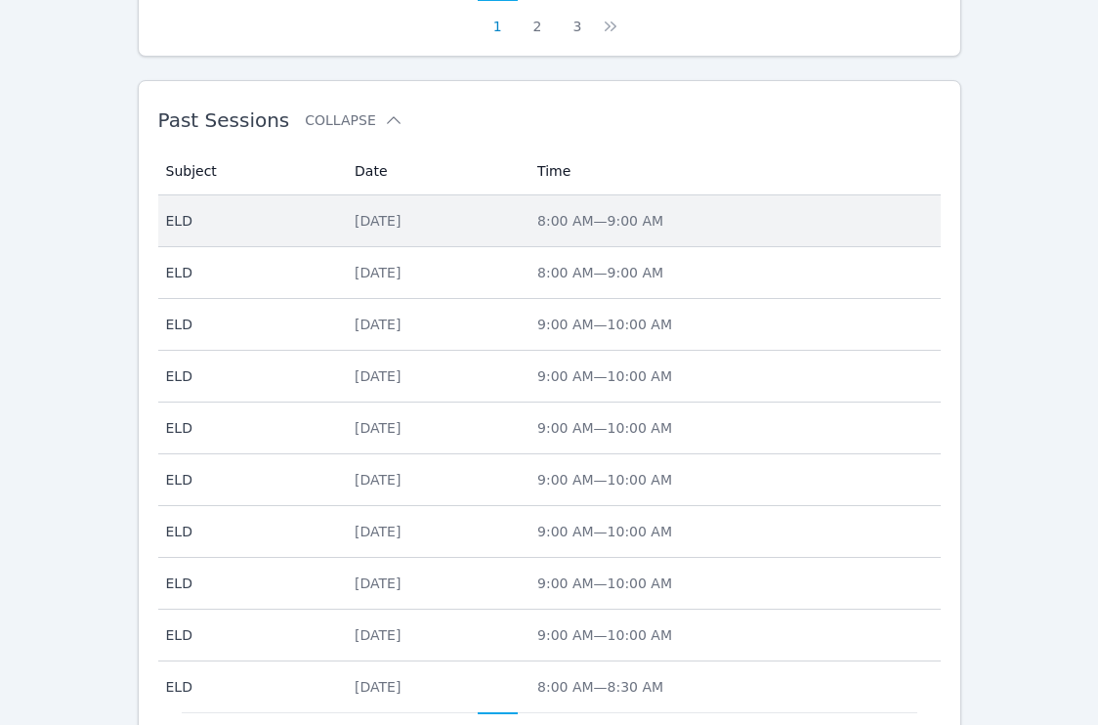
click at [485, 211] on div "Thu Oct 9, 2025" at bounding box center [433, 221] width 159 height 20
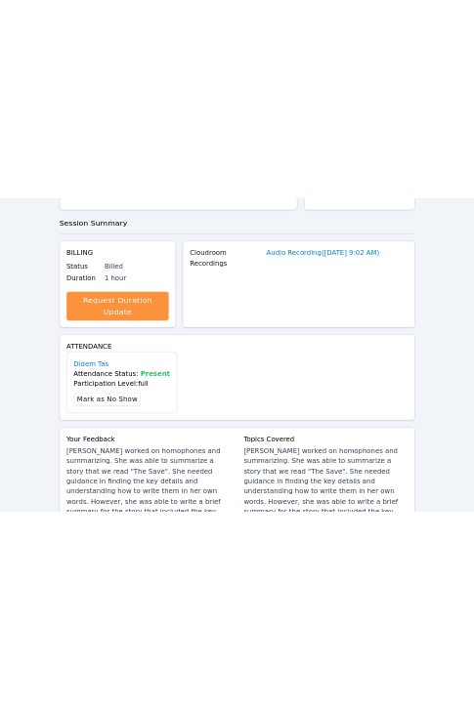
scroll to position [958, 0]
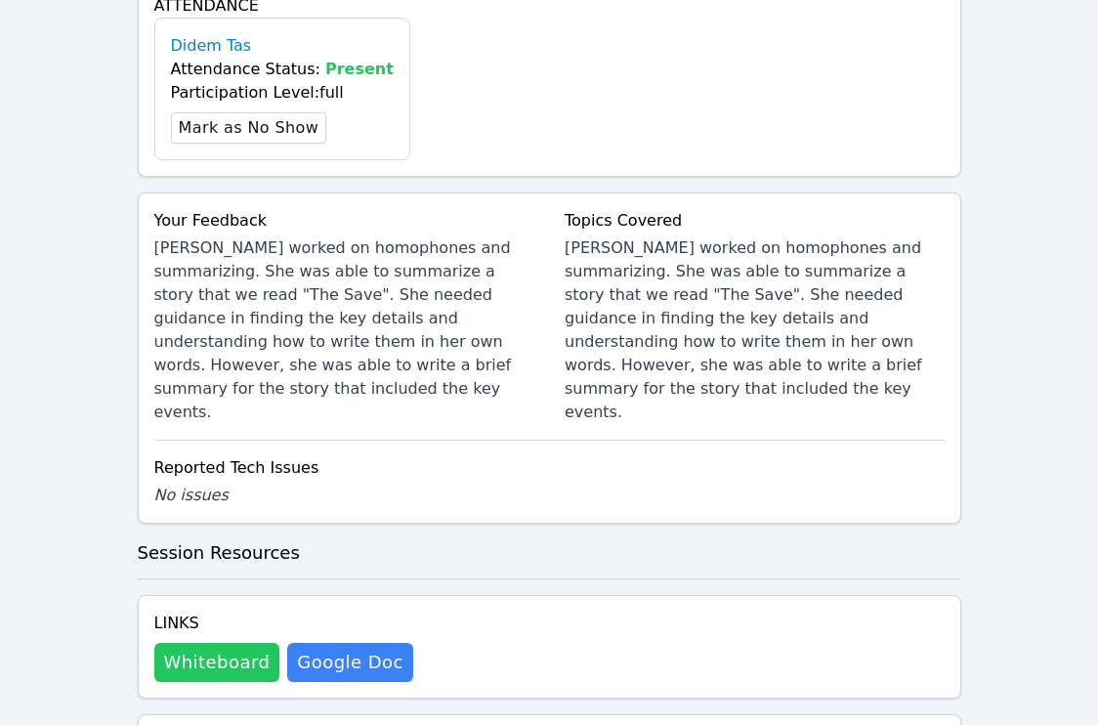
click at [226, 643] on button "Whiteboard" at bounding box center [217, 662] width 126 height 39
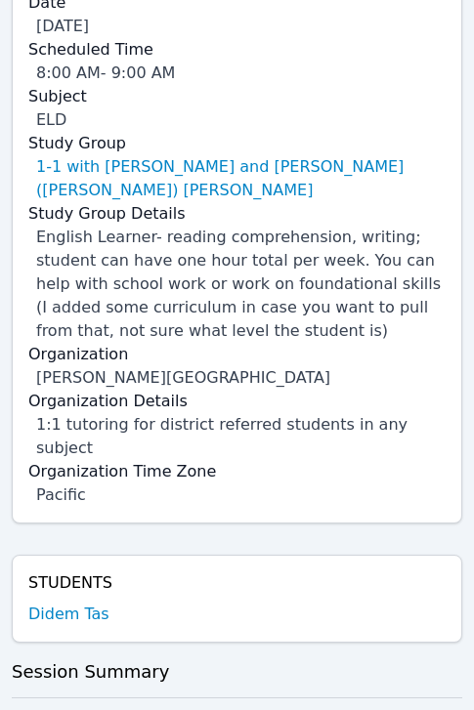
scroll to position [0, 0]
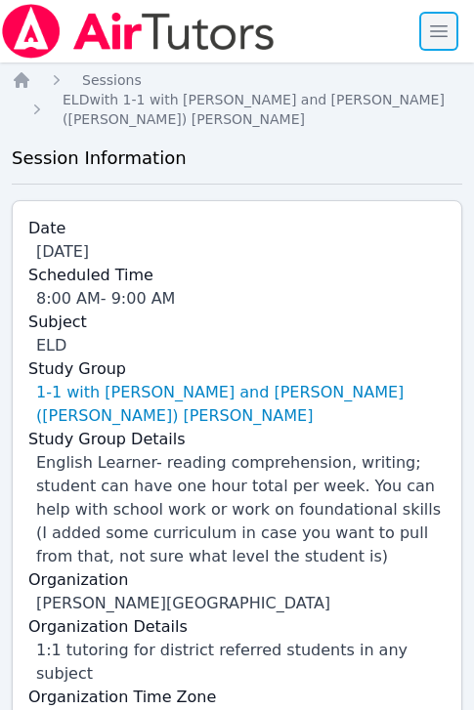
click at [447, 38] on span "button" at bounding box center [438, 31] width 43 height 43
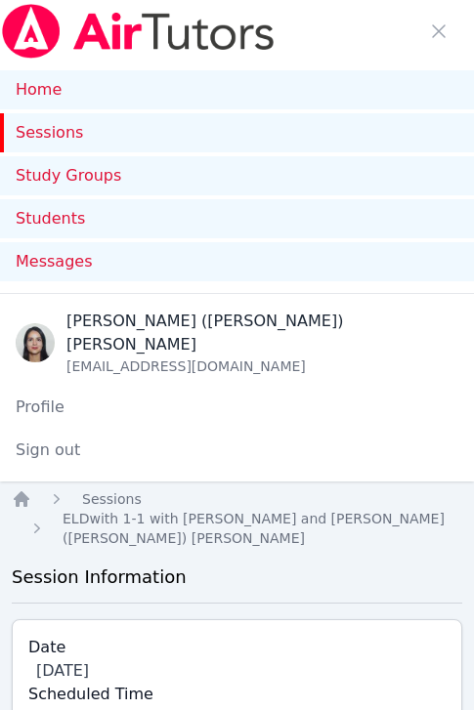
click at [62, 121] on link "Sessions" at bounding box center [237, 132] width 474 height 39
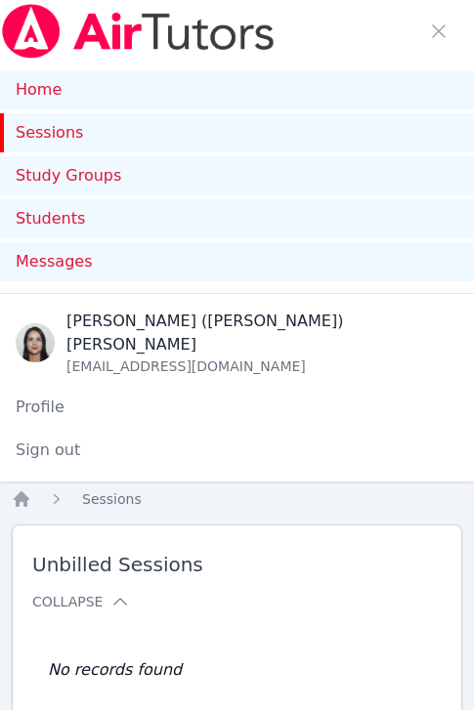
click at [69, 137] on link "Sessions" at bounding box center [237, 132] width 474 height 39
click at [432, 41] on span "button" at bounding box center [438, 31] width 43 height 43
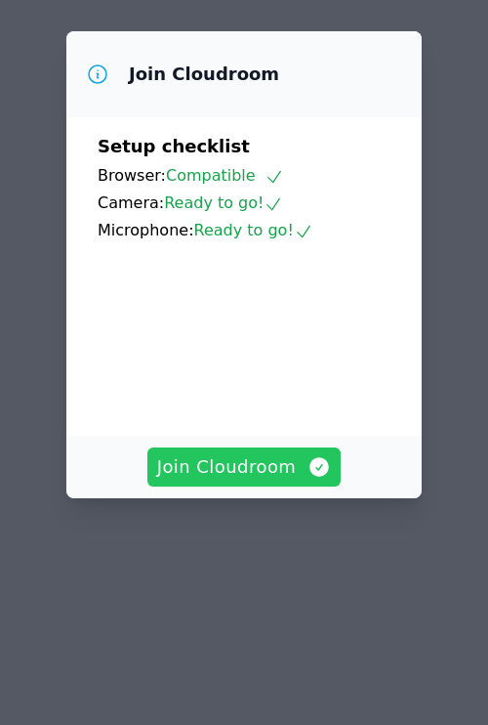
click at [234, 453] on span "Join Cloudroom" at bounding box center [244, 466] width 175 height 27
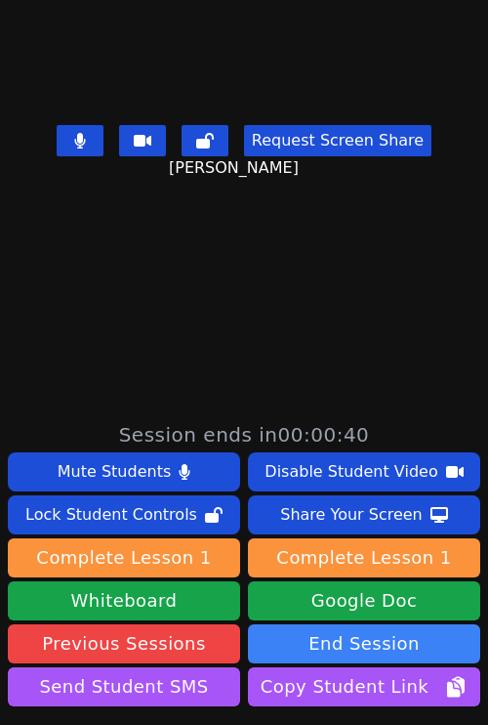
scroll to position [314, 0]
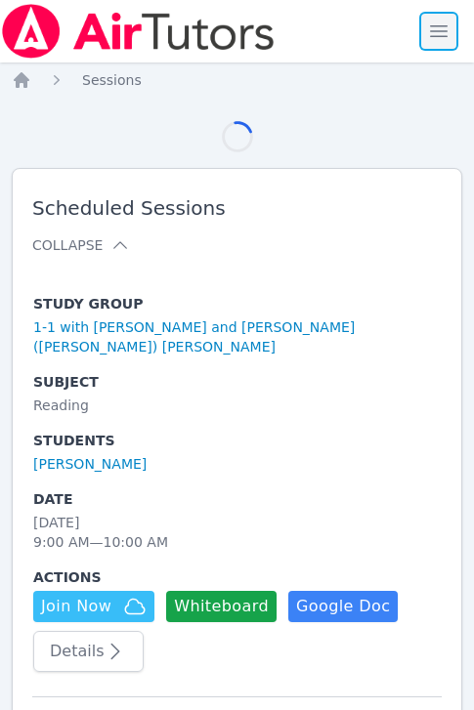
click at [436, 31] on span "button" at bounding box center [438, 31] width 43 height 43
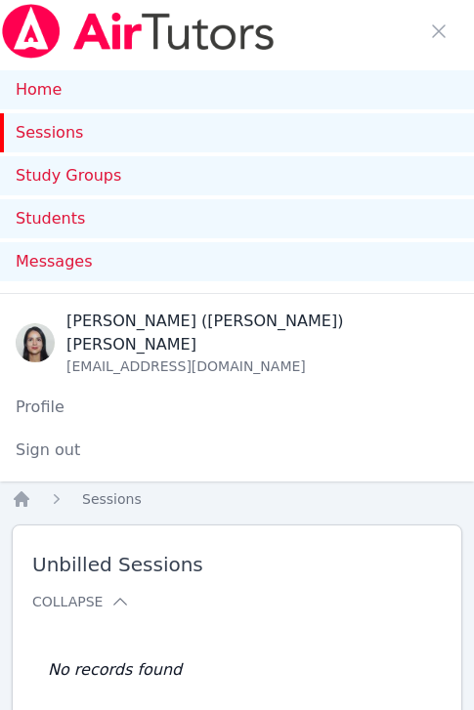
drag, startPoint x: 76, startPoint y: 164, endPoint x: 480, endPoint y: 262, distance: 415.9
click at [76, 164] on link "Study Groups" at bounding box center [237, 175] width 474 height 39
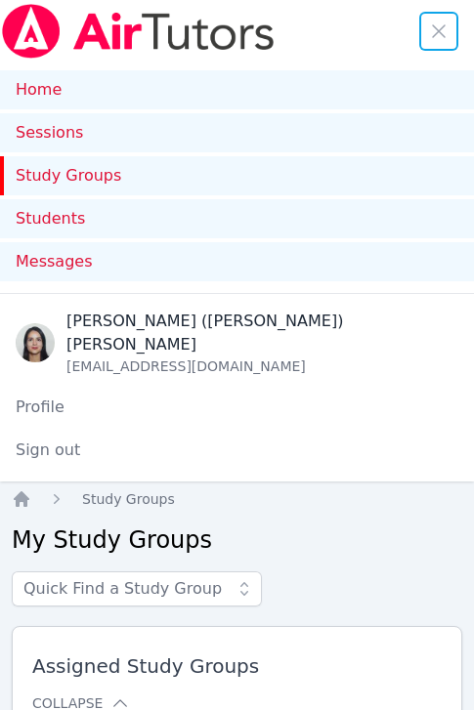
drag, startPoint x: 439, startPoint y: 31, endPoint x: 351, endPoint y: 147, distance: 146.3
click at [439, 31] on span "button" at bounding box center [438, 31] width 43 height 43
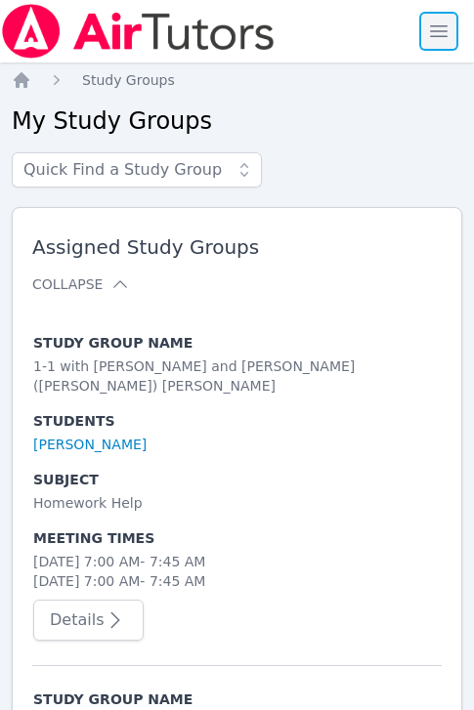
click at [431, 25] on span "button" at bounding box center [438, 31] width 43 height 43
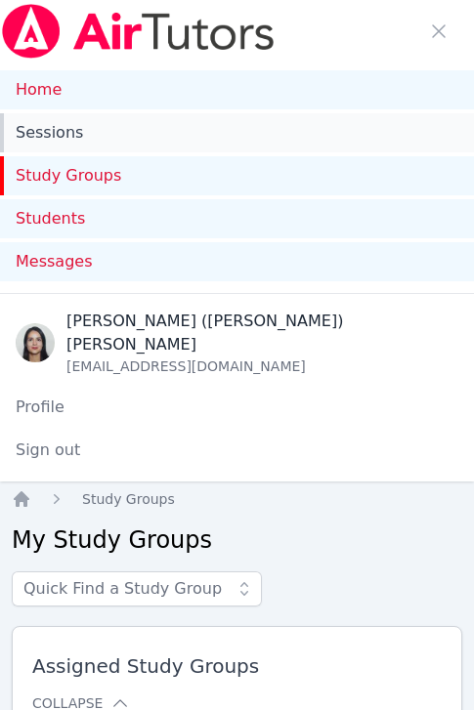
click at [62, 142] on link "Sessions" at bounding box center [237, 132] width 474 height 39
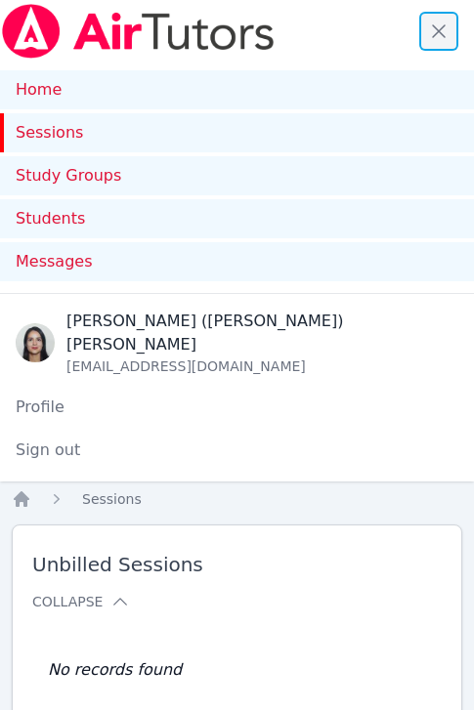
click at [443, 32] on span "button" at bounding box center [438, 31] width 43 height 43
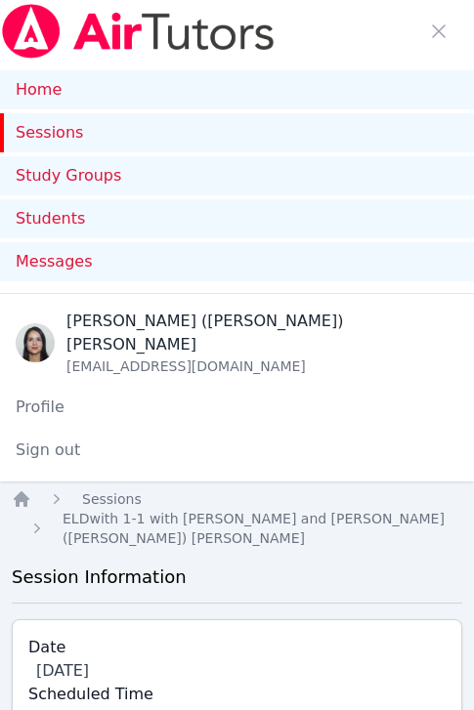
scroll to position [612, 0]
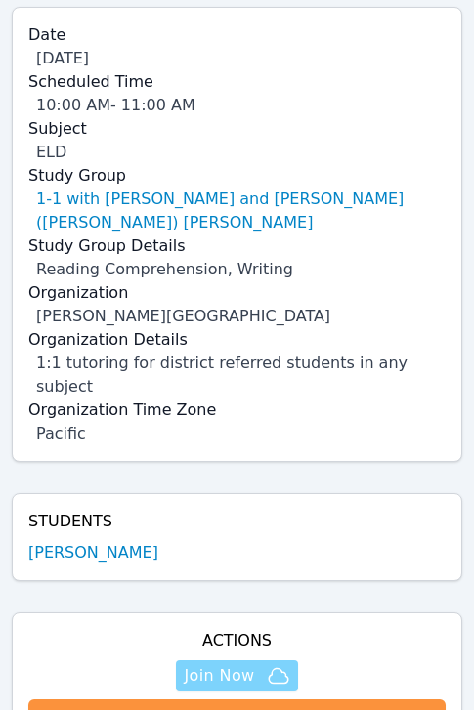
click at [269, 664] on icon "button" at bounding box center [278, 675] width 23 height 23
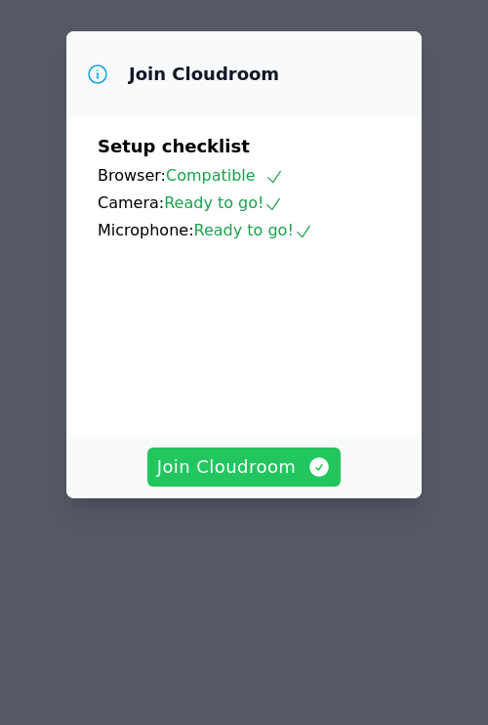
drag, startPoint x: 277, startPoint y: 512, endPoint x: 487, endPoint y: 371, distance: 252.7
click at [278, 480] on span "Join Cloudroom" at bounding box center [244, 466] width 175 height 27
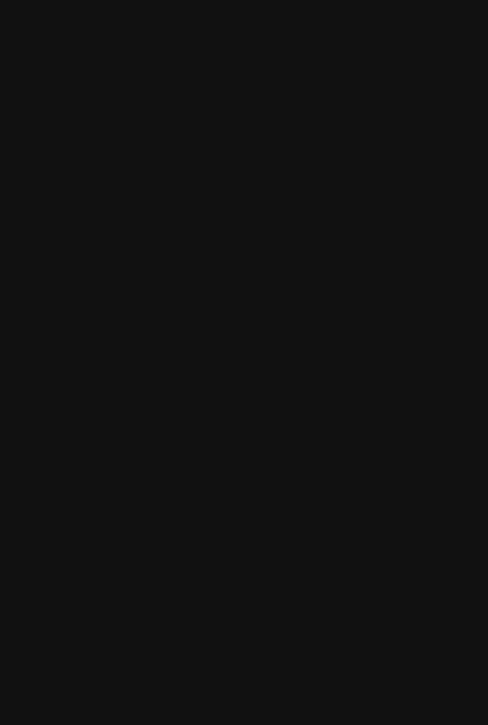
click at [266, 278] on main at bounding box center [244, 362] width 488 height 725
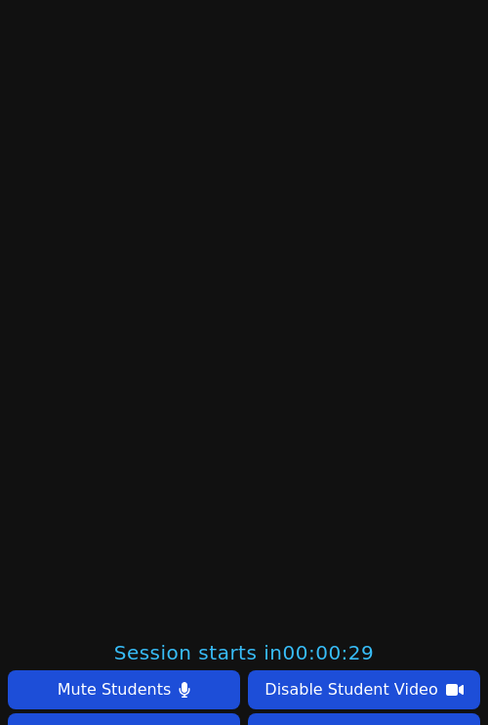
scroll to position [562, 0]
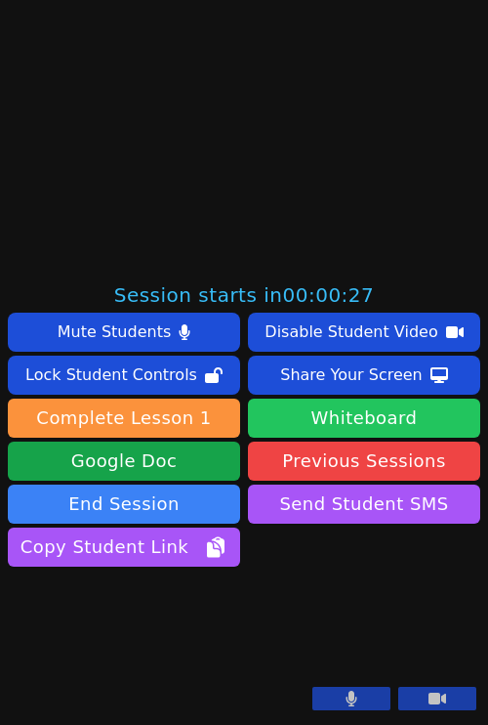
click at [306, 398] on button "Whiteboard" at bounding box center [364, 417] width 232 height 39
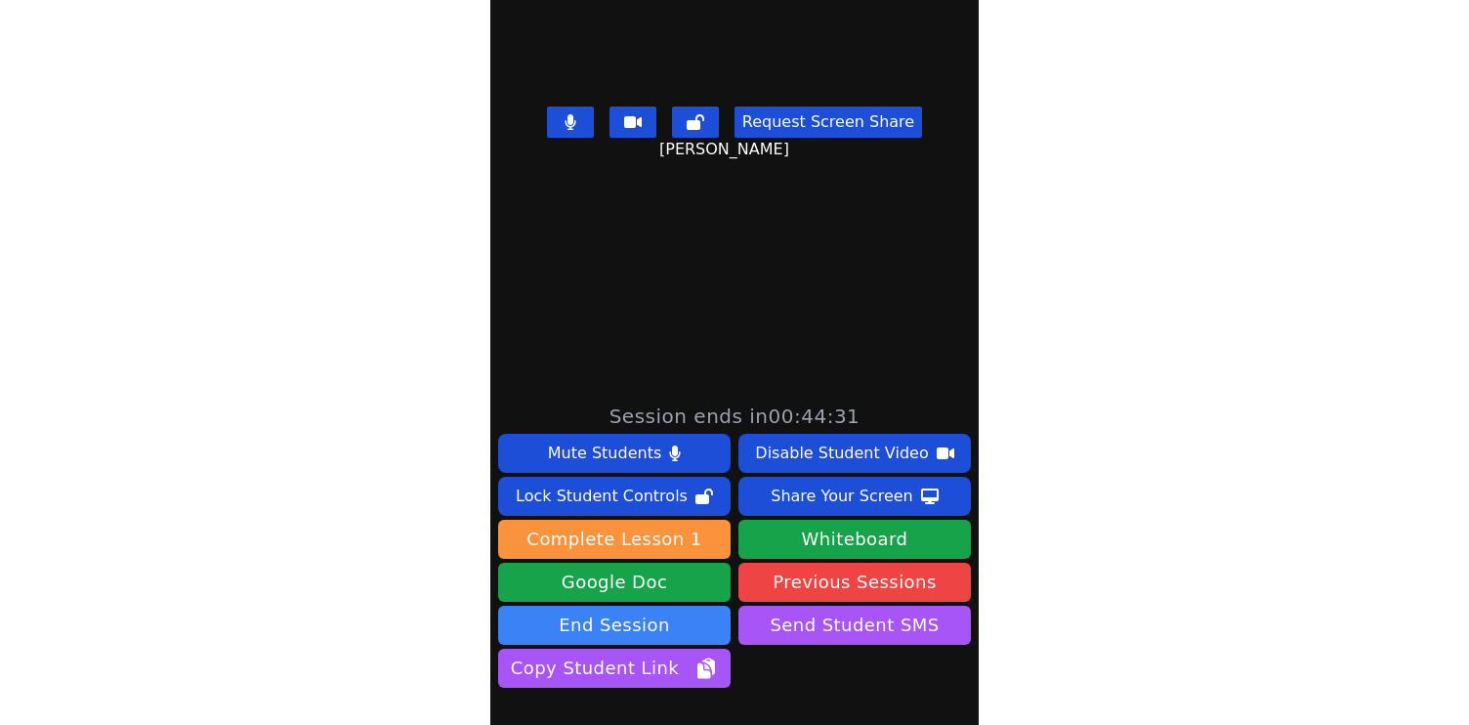
scroll to position [0, 0]
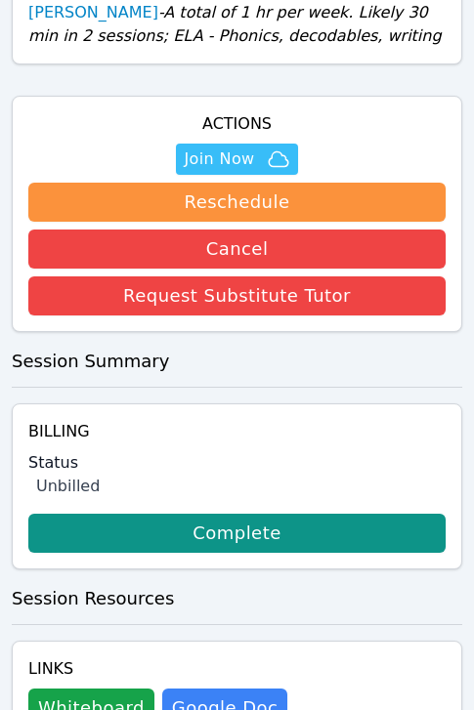
click at [238, 514] on link "Complete" at bounding box center [236, 533] width 417 height 39
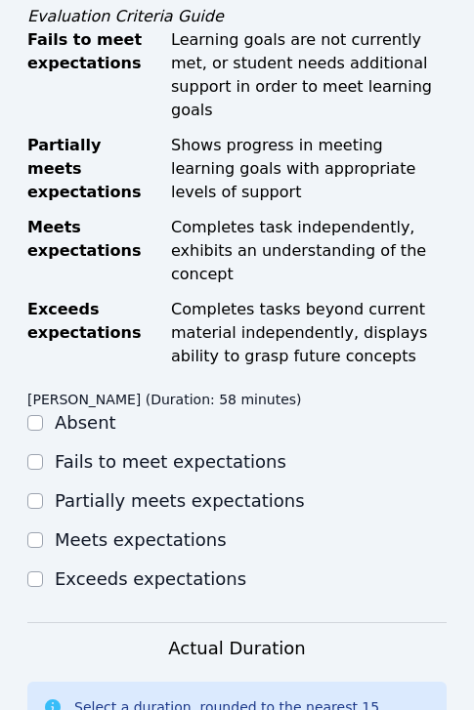
scroll to position [714, 0]
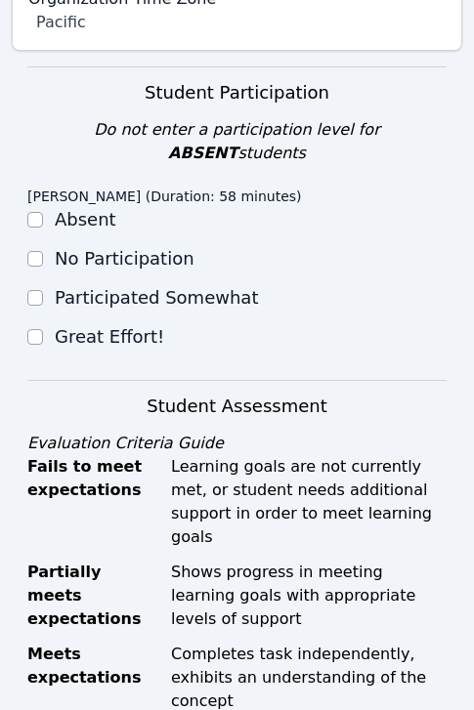
click at [94, 326] on label "Great Effort!" at bounding box center [109, 336] width 109 height 21
click at [43, 329] on input "Great Effort!" at bounding box center [35, 337] width 16 height 16
checkbox input "true"
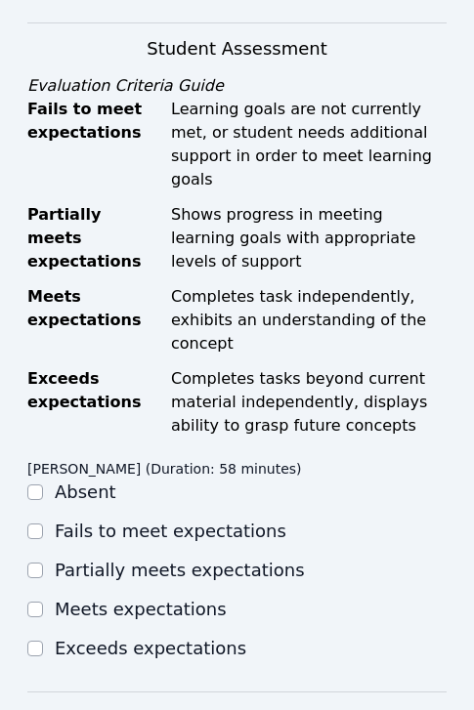
scroll to position [1333, 0]
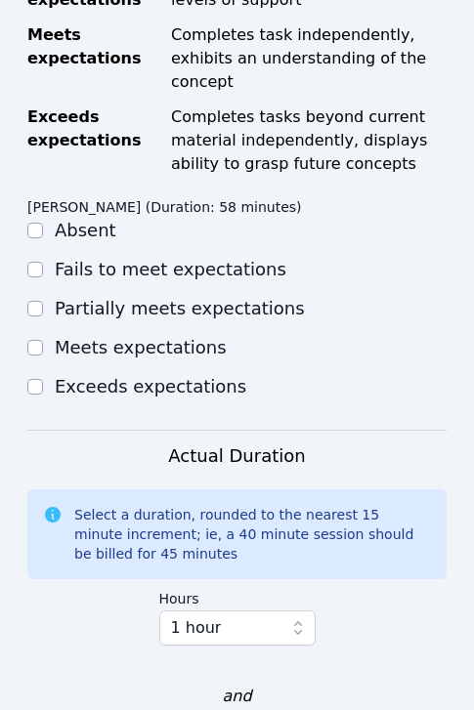
click at [80, 337] on label "Meets expectations" at bounding box center [141, 347] width 172 height 21
click at [43, 340] on input "Meets expectations" at bounding box center [35, 348] width 16 height 16
checkbox input "true"
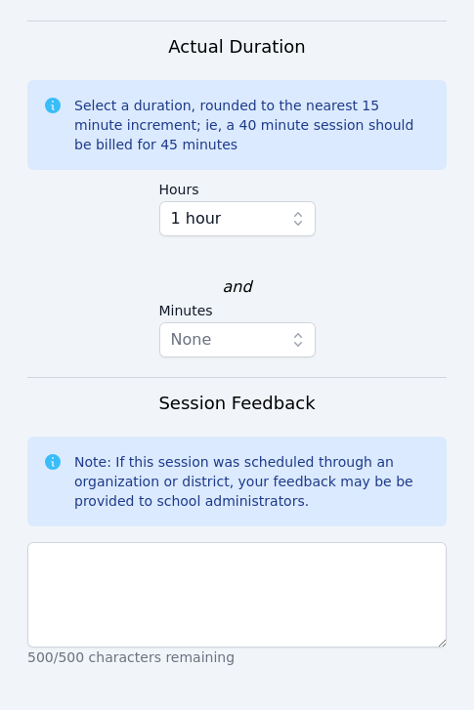
scroll to position [1938, 0]
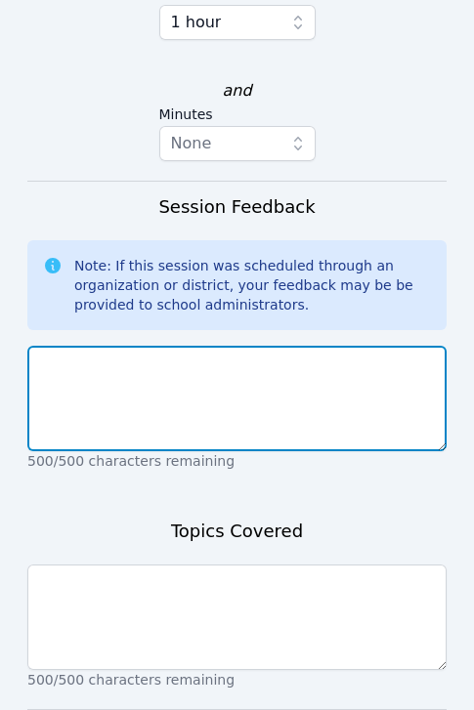
click at [180, 346] on textarea at bounding box center [236, 398] width 419 height 105
type textarea "Dante completed most of his"
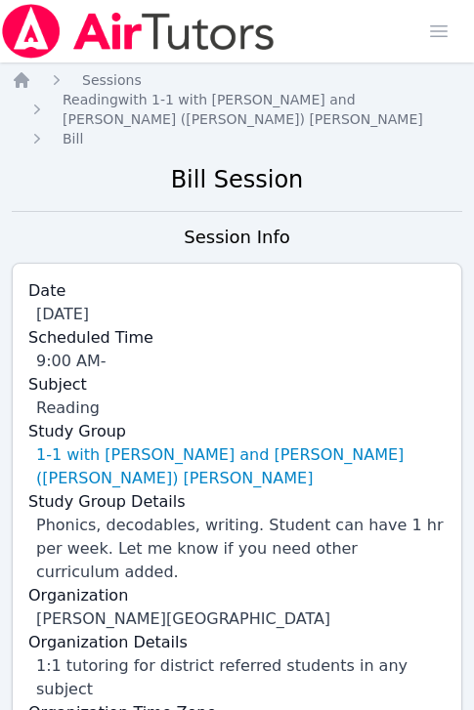
scroll to position [1938, 0]
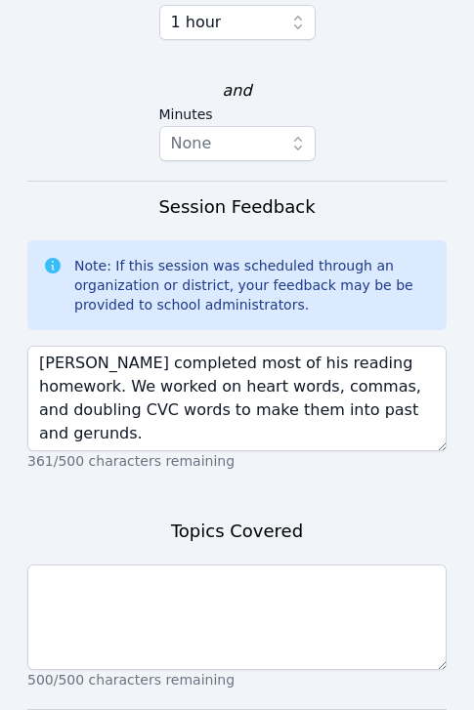
click at [249, 346] on textarea "[PERSON_NAME] completed most of his reading homework. We worked on heart words,…" at bounding box center [236, 398] width 419 height 105
click at [258, 346] on textarea "[PERSON_NAME] completed most of his reading homework. We worked on heart words,…" at bounding box center [236, 398] width 419 height 105
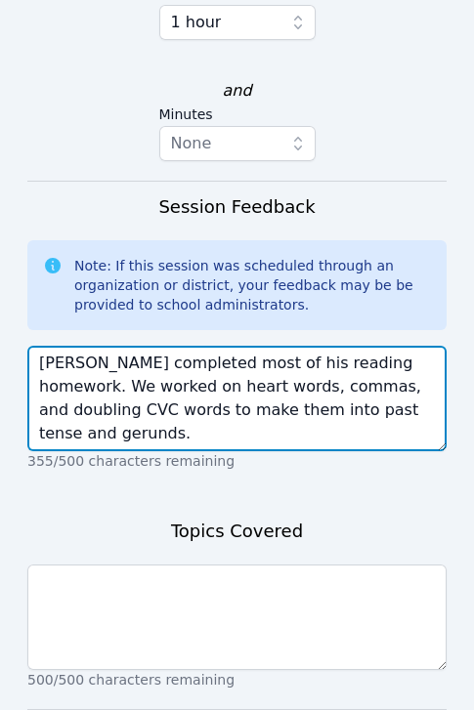
click at [237, 346] on textarea "Dante completed most of his reading homework. We worked on heart words, commas,…" at bounding box center [236, 398] width 419 height 105
click at [238, 346] on textarea "Dante completed most of his reading homework. We worked on heart words, commas,…" at bounding box center [236, 398] width 419 height 105
paste textarea "the use of commas, and how to double the final consonant in CVC words to form p…"
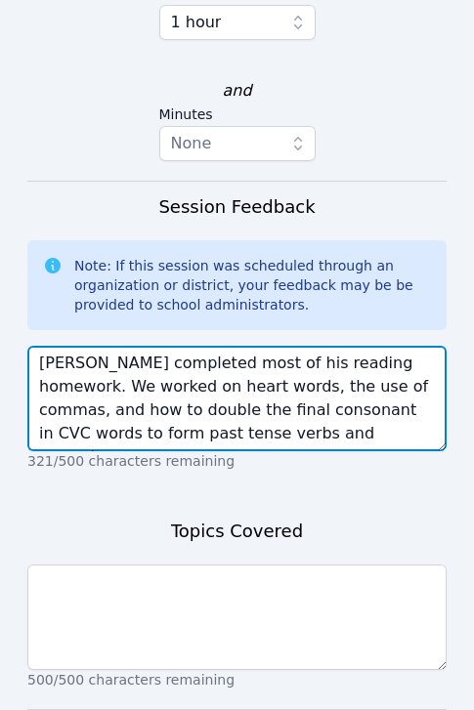
type textarea "Dante completed most of his reading homework. We worked on heart words, the use…"
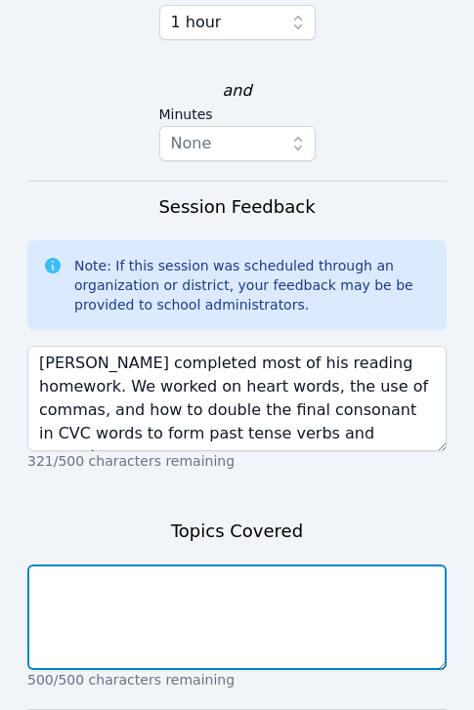
click at [190, 564] on textarea at bounding box center [236, 616] width 419 height 105
paste textarea "Dante completed most of his reading homework. We worked on heart words, the use…"
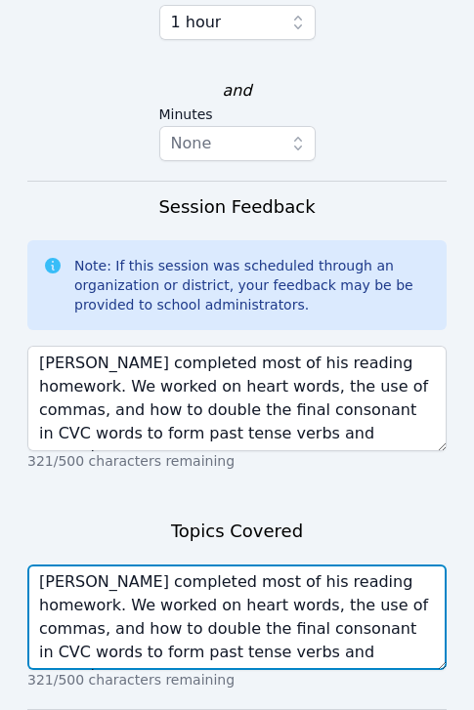
type textarea "Dante completed most of his reading homework. We worked on heart words, the use…"
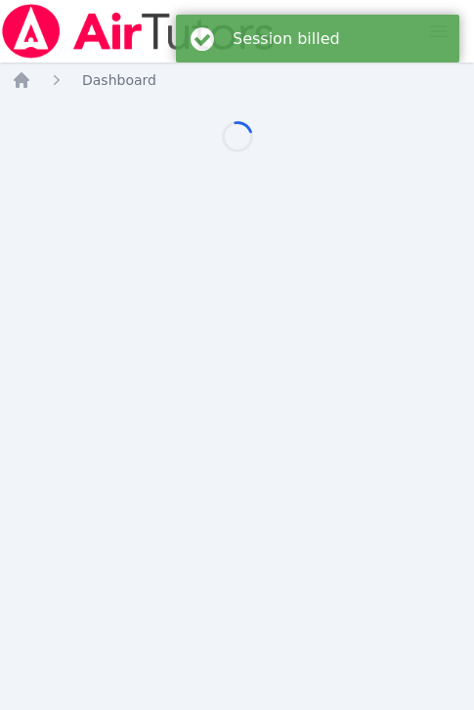
scroll to position [1705, 0]
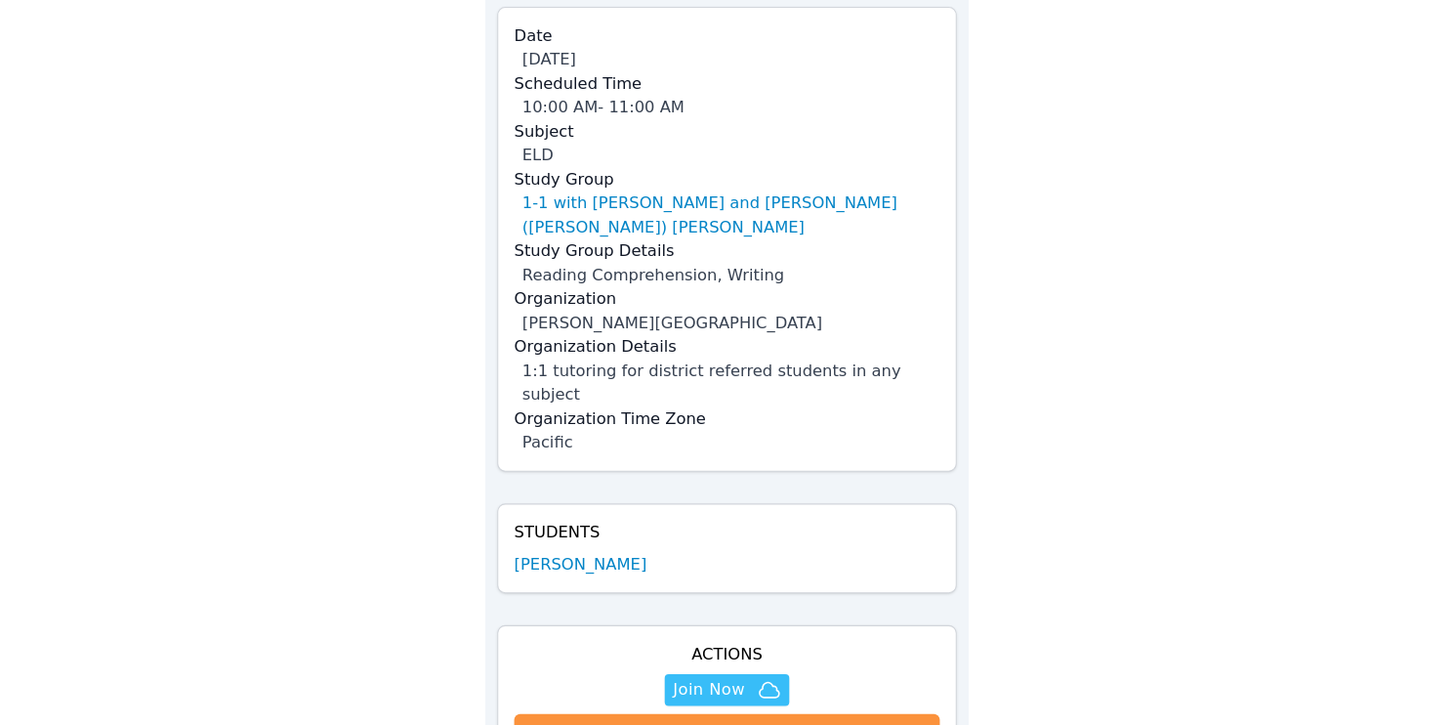
scroll to position [556, 0]
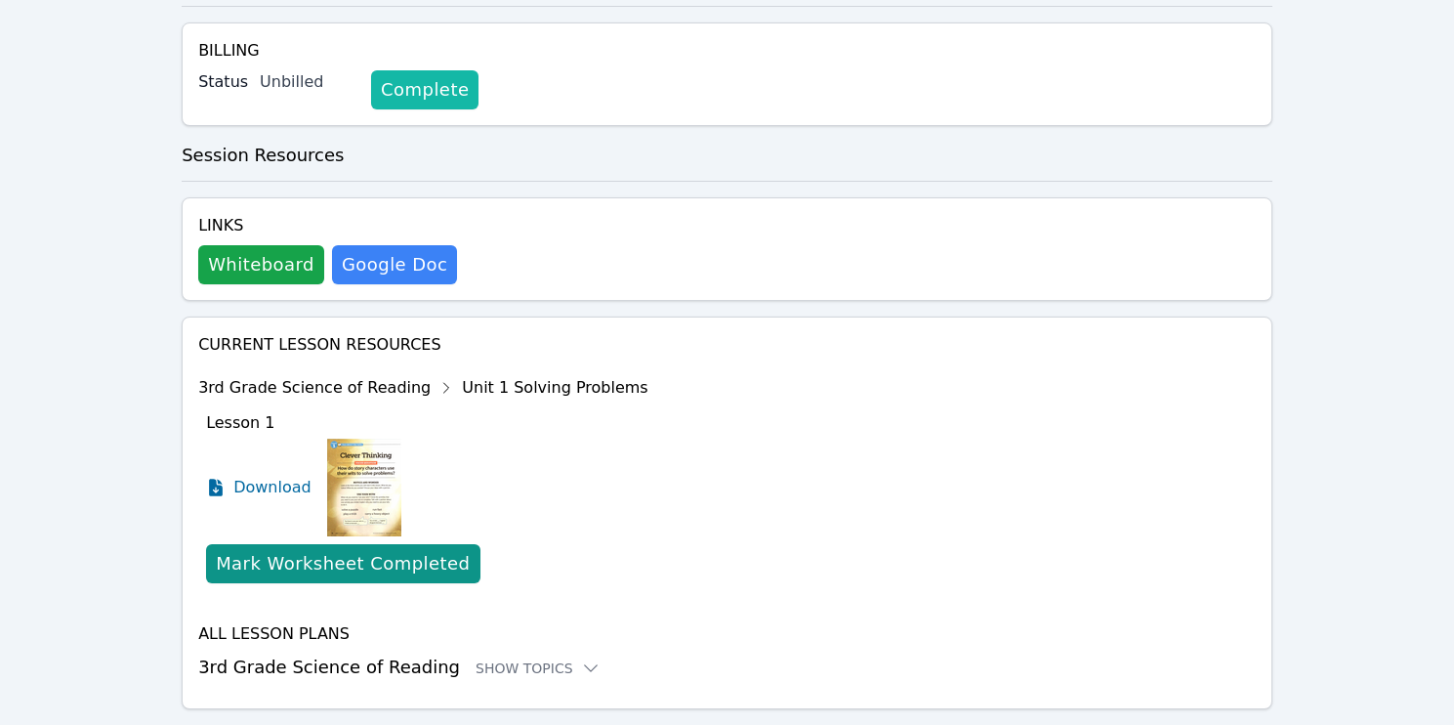
click at [394, 70] on link "Complete" at bounding box center [424, 89] width 107 height 39
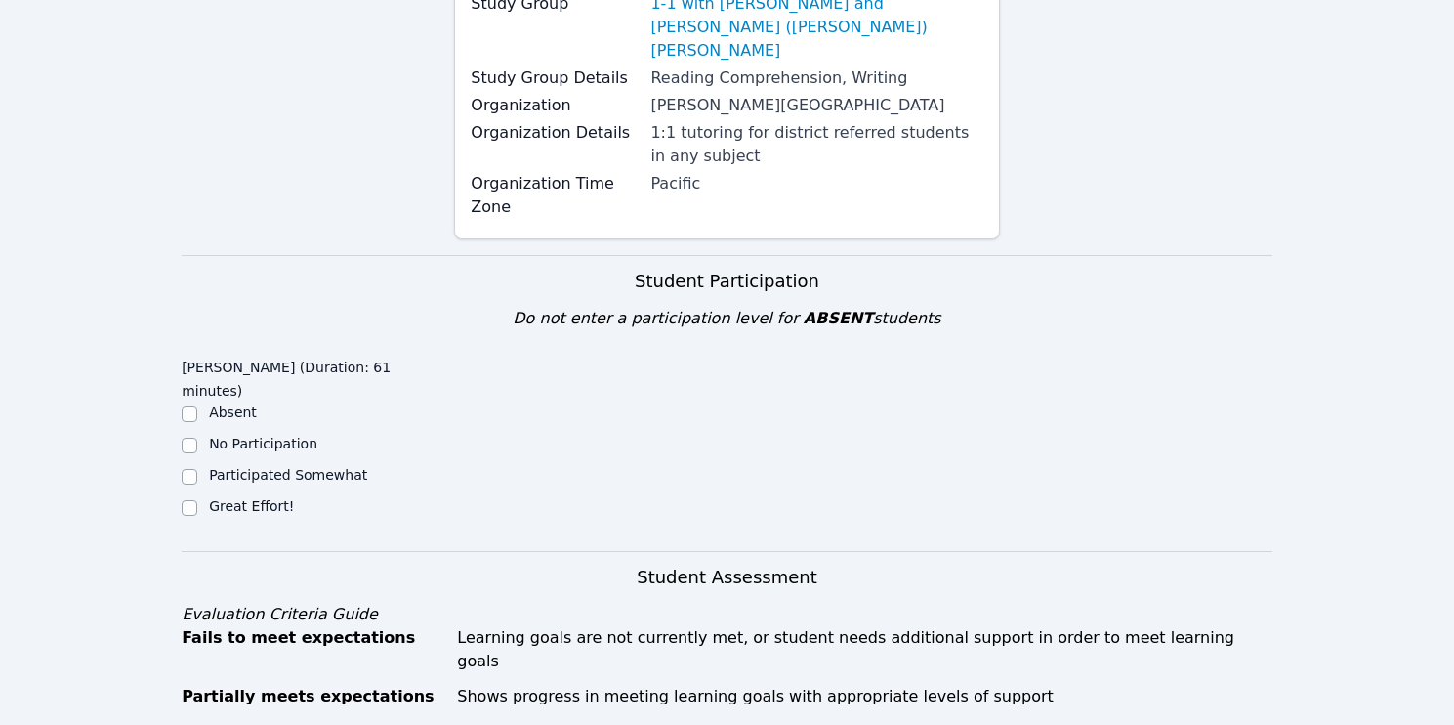
click at [226, 498] on label "Great Effort!" at bounding box center [251, 506] width 85 height 16
click at [197, 500] on input "Great Effort!" at bounding box center [190, 508] width 16 height 16
checkbox input "true"
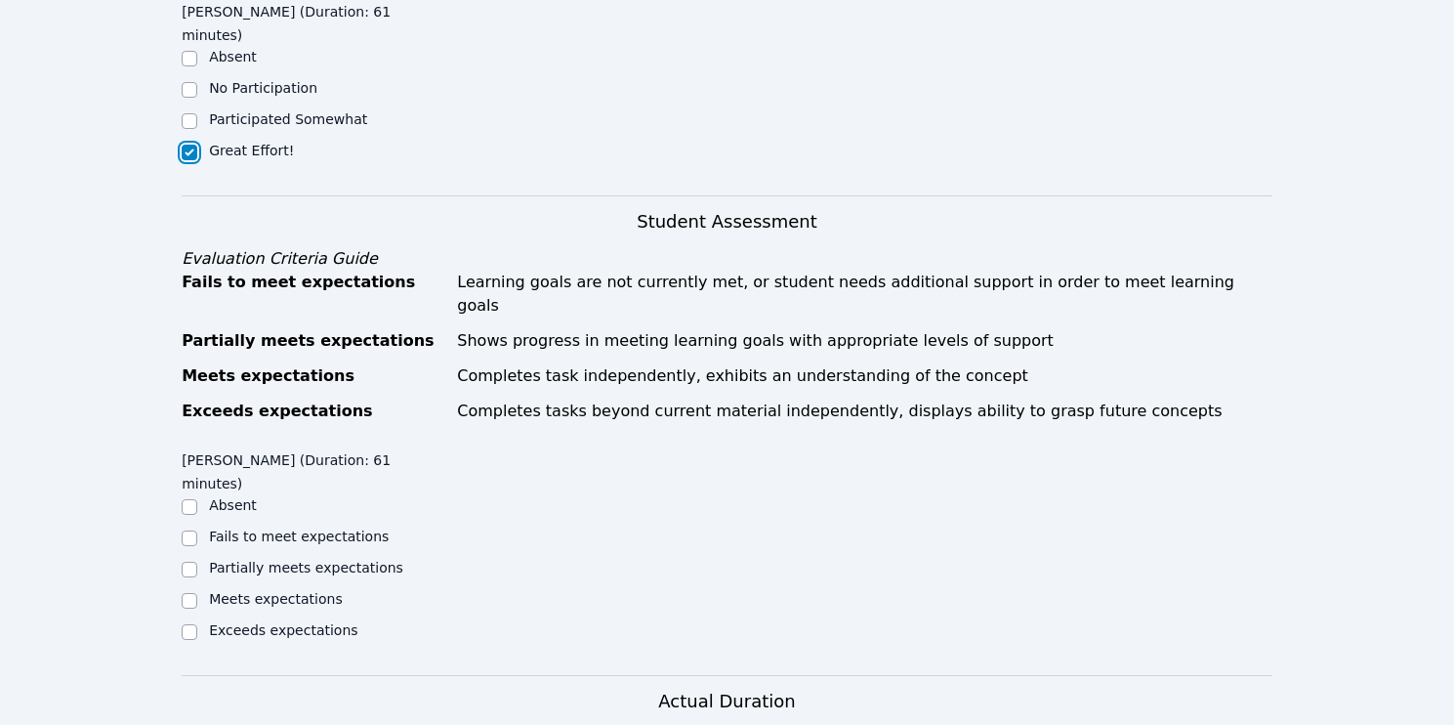
scroll to position [876, 0]
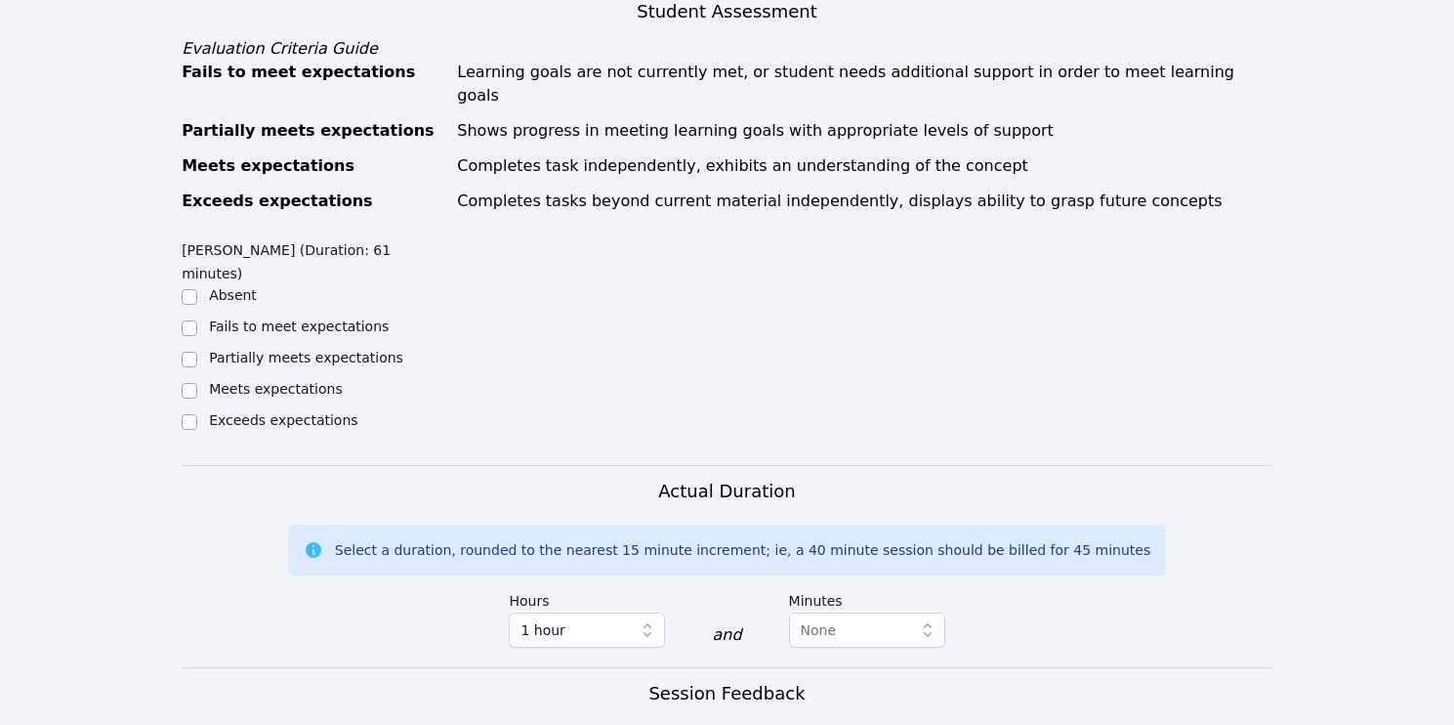
click at [246, 381] on label "Meets expectations" at bounding box center [276, 389] width 134 height 16
click at [197, 383] on input "Meets expectations" at bounding box center [190, 391] width 16 height 16
checkbox input "true"
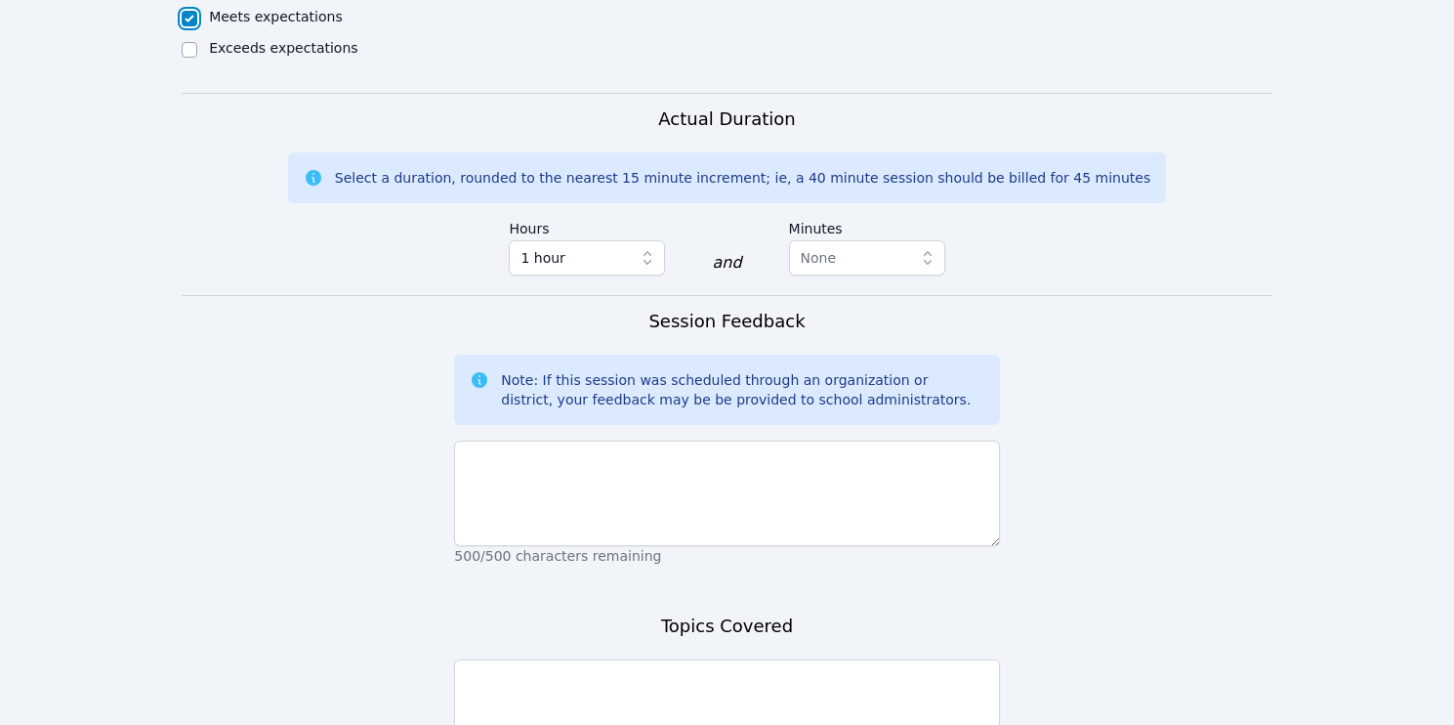
scroll to position [1251, 0]
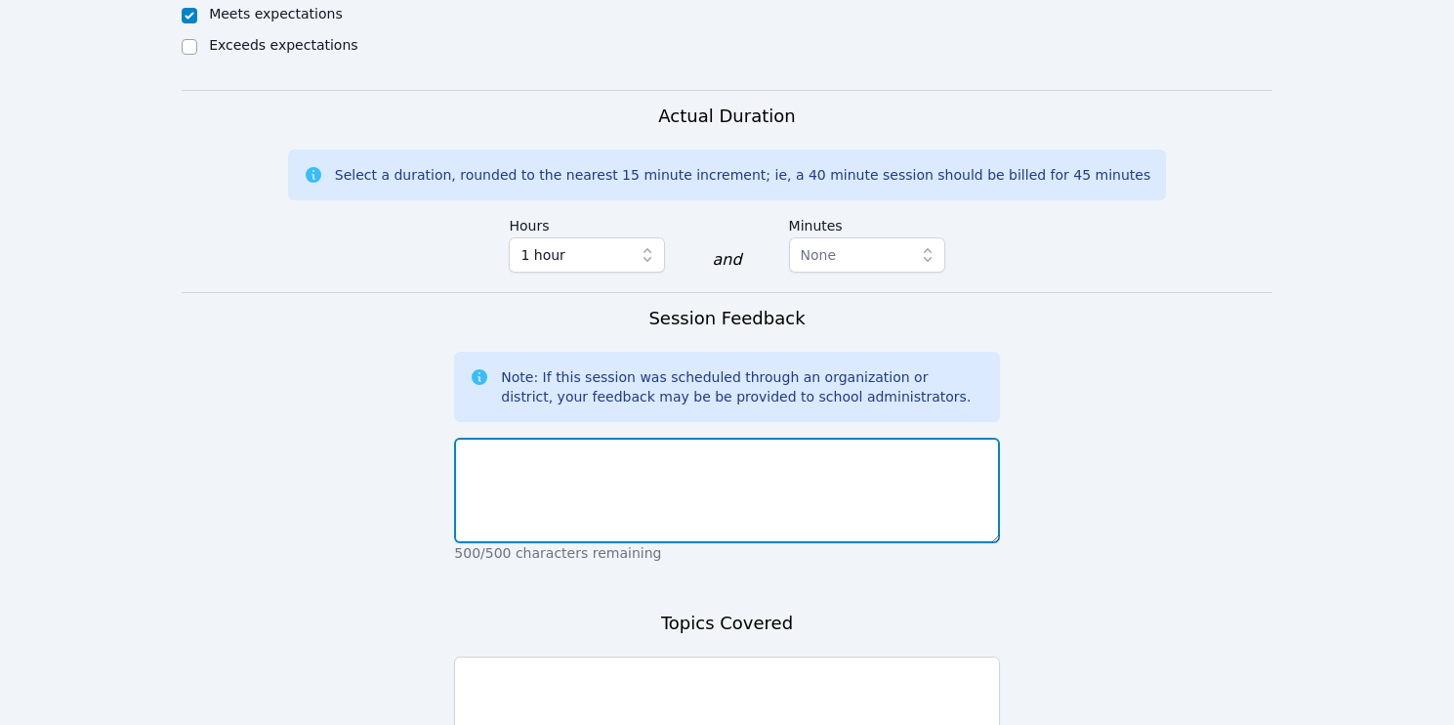
click at [473, 439] on textarea at bounding box center [726, 489] width 545 height 105
type textarea "Lucianna"
